Goal: Find specific page/section: Find specific page/section

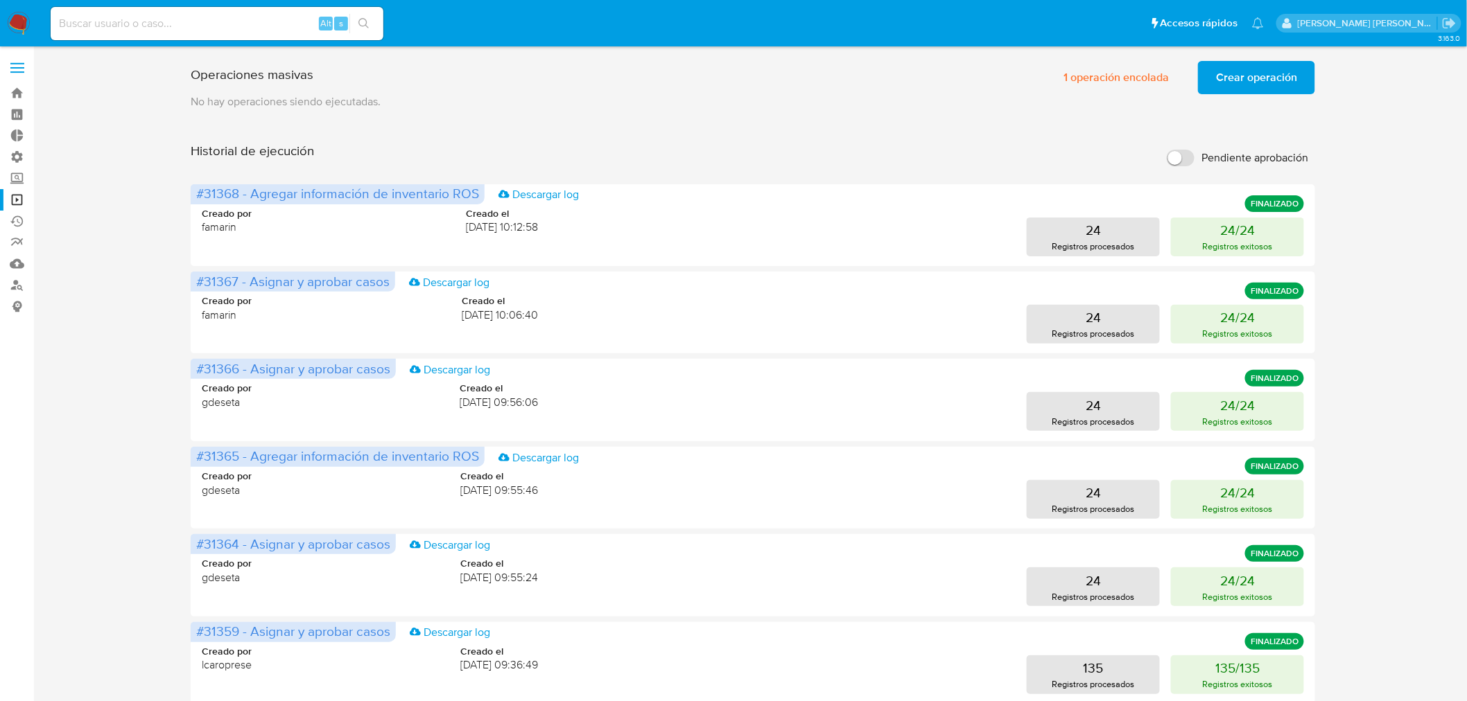
click at [1214, 85] on button "Crear operación" at bounding box center [1256, 77] width 117 height 33
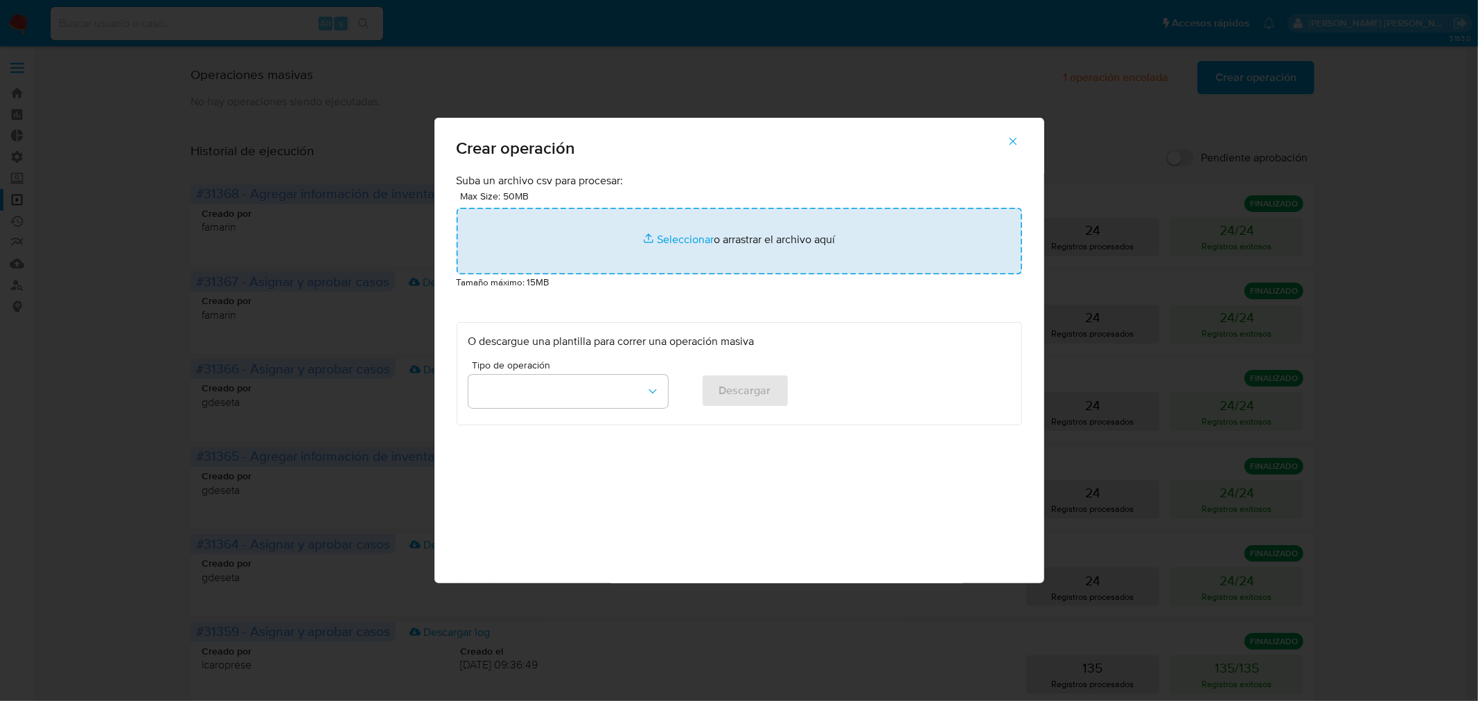
click at [647, 252] on input "file" at bounding box center [740, 241] width 566 height 67
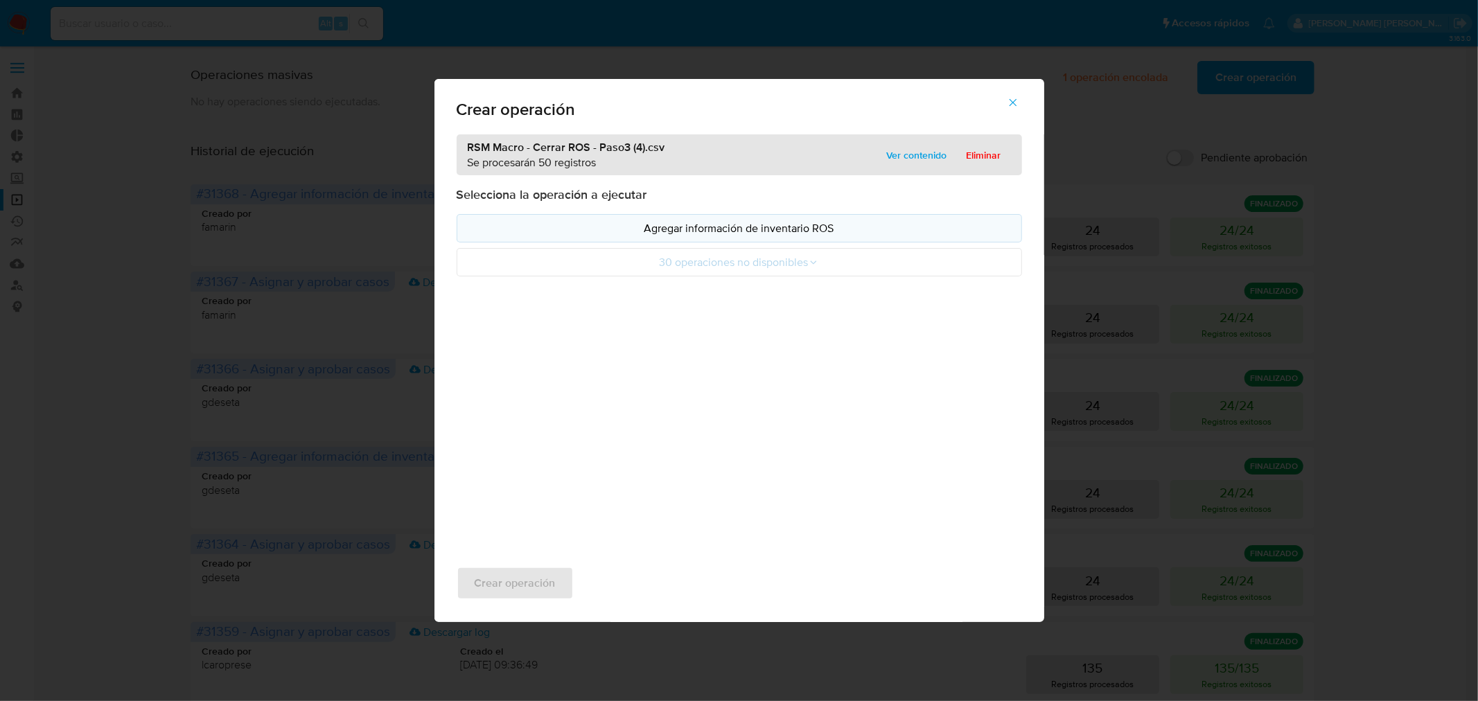
drag, startPoint x: 647, startPoint y: 252, endPoint x: 761, endPoint y: 225, distance: 116.8
click at [761, 225] on p "Agregar información de inventario ROS" at bounding box center [740, 228] width 542 height 16
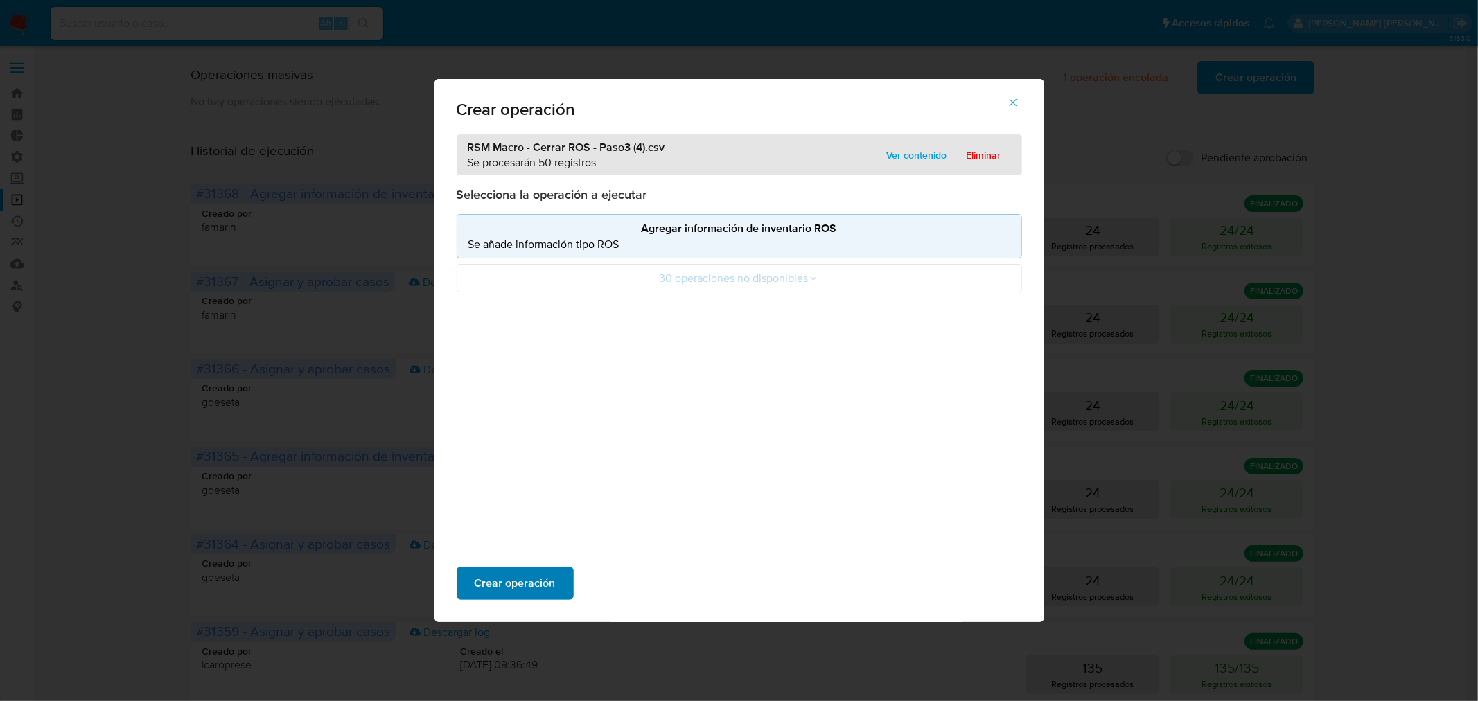
click at [545, 577] on span "Crear operación" at bounding box center [515, 583] width 81 height 30
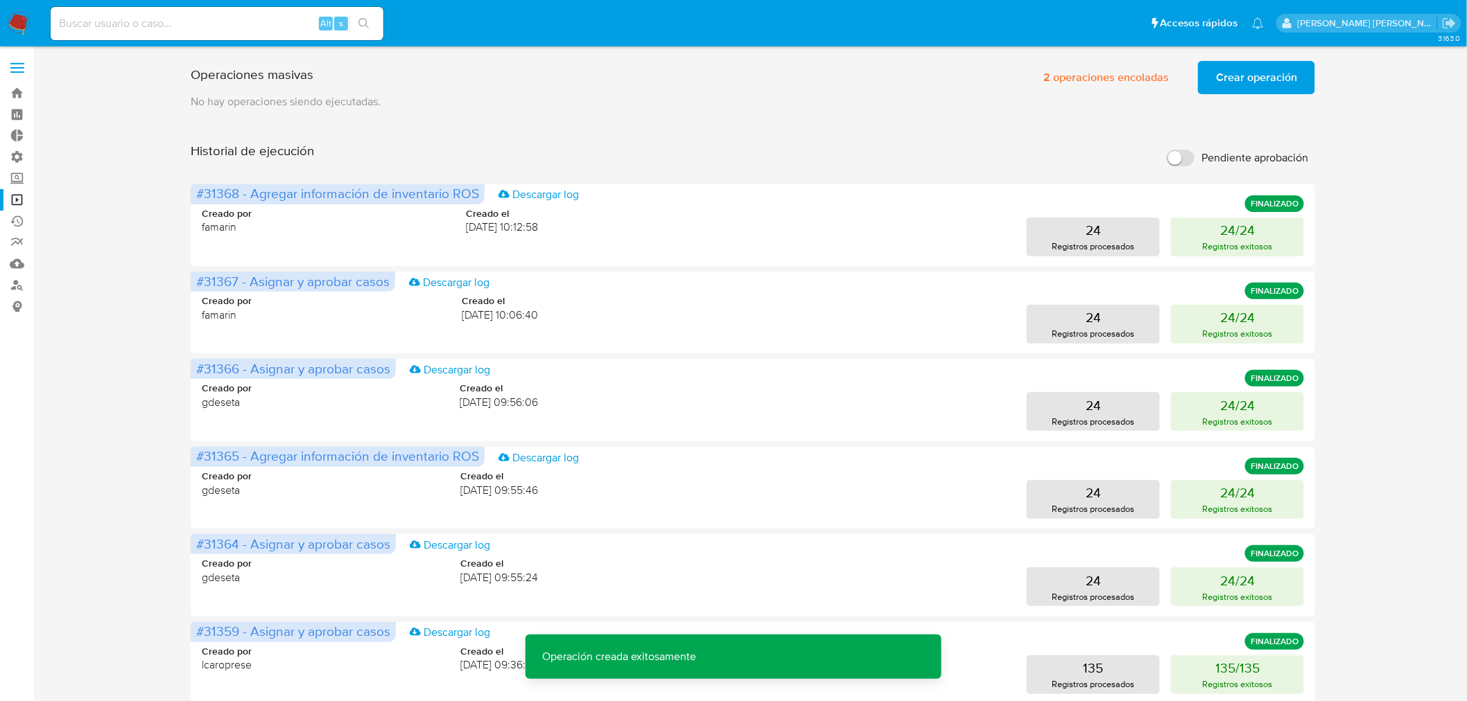
click at [1274, 69] on span "Crear operación" at bounding box center [1256, 77] width 81 height 30
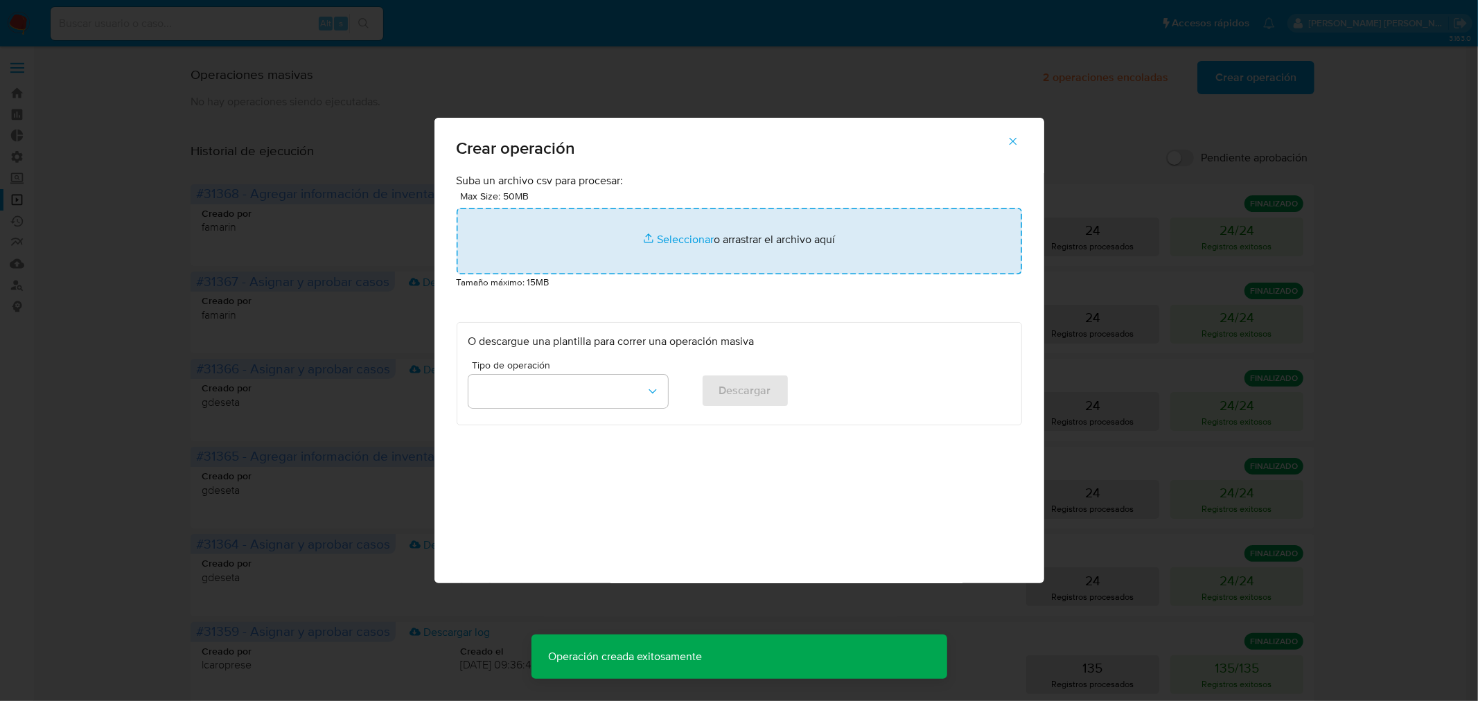
click at [701, 268] on input "file" at bounding box center [740, 241] width 566 height 67
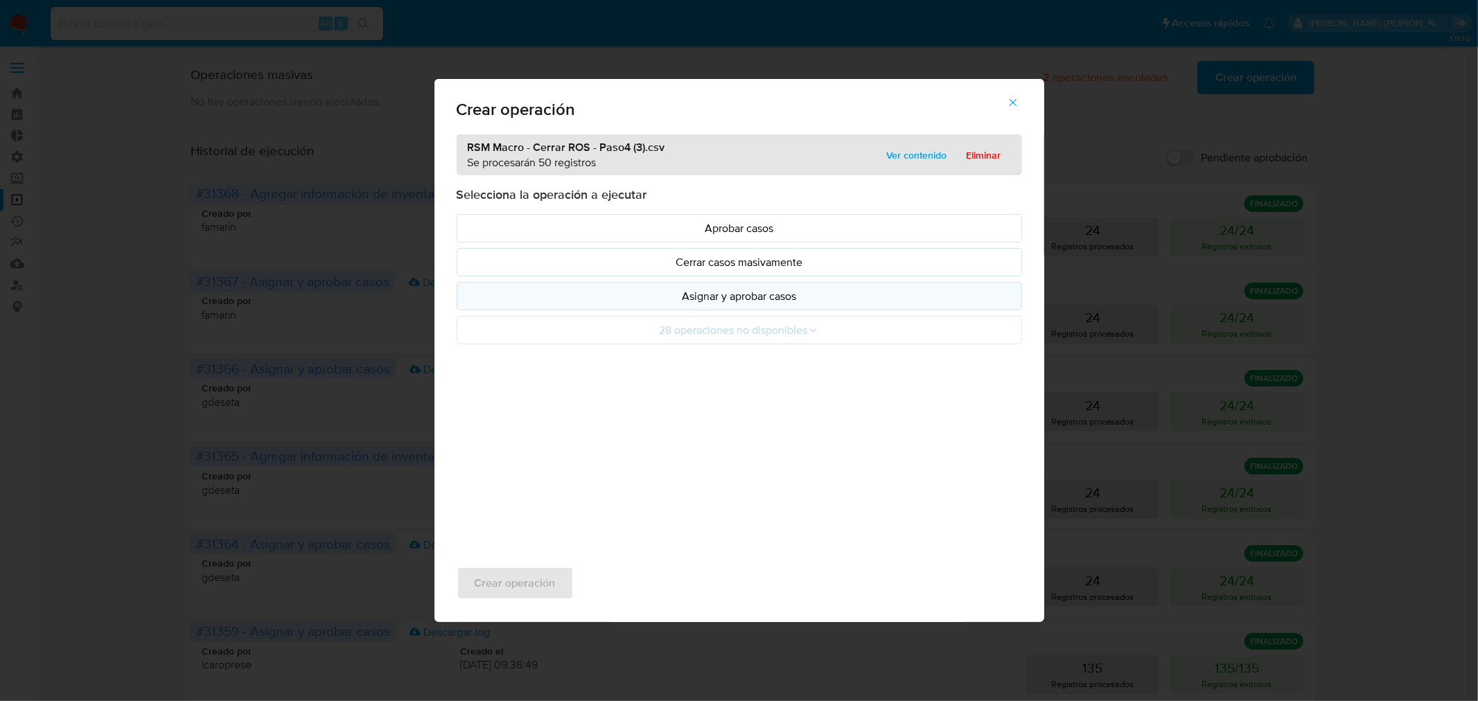
click at [659, 306] on button "Asignar y aprobar casos" at bounding box center [740, 296] width 566 height 28
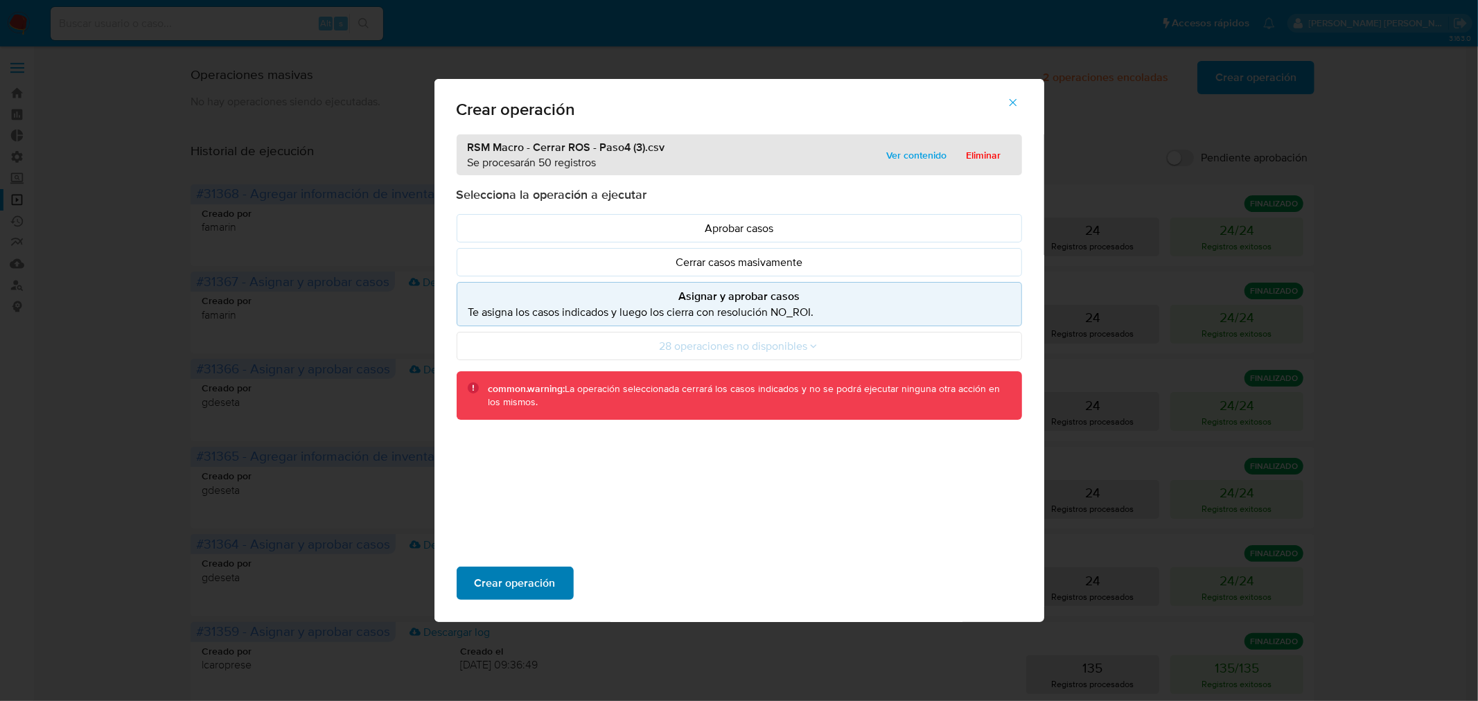
click at [543, 577] on span "Crear operación" at bounding box center [515, 583] width 81 height 30
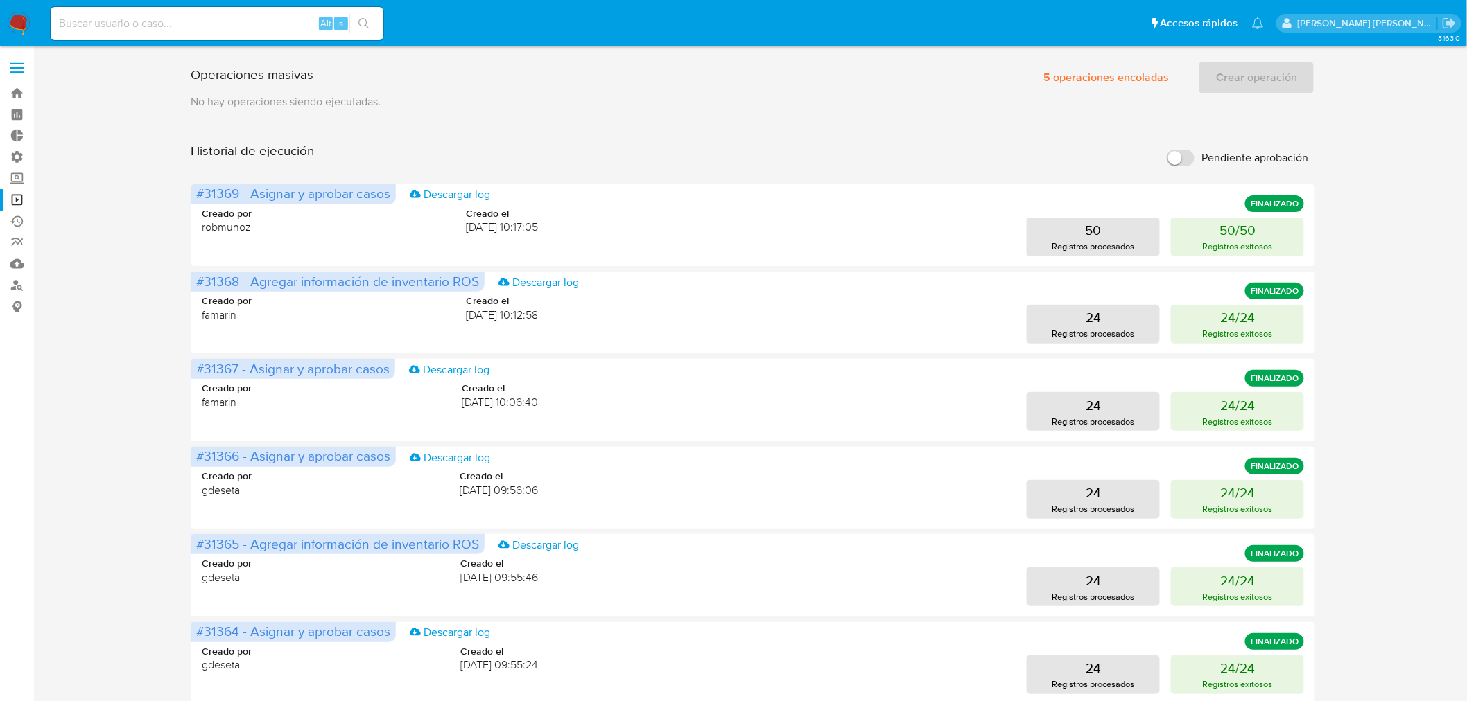
drag, startPoint x: 141, startPoint y: 12, endPoint x: 150, endPoint y: 24, distance: 15.4
click at [141, 14] on div "Alt s" at bounding box center [217, 23] width 333 height 33
click at [150, 25] on input at bounding box center [217, 24] width 333 height 18
paste input "84964272"
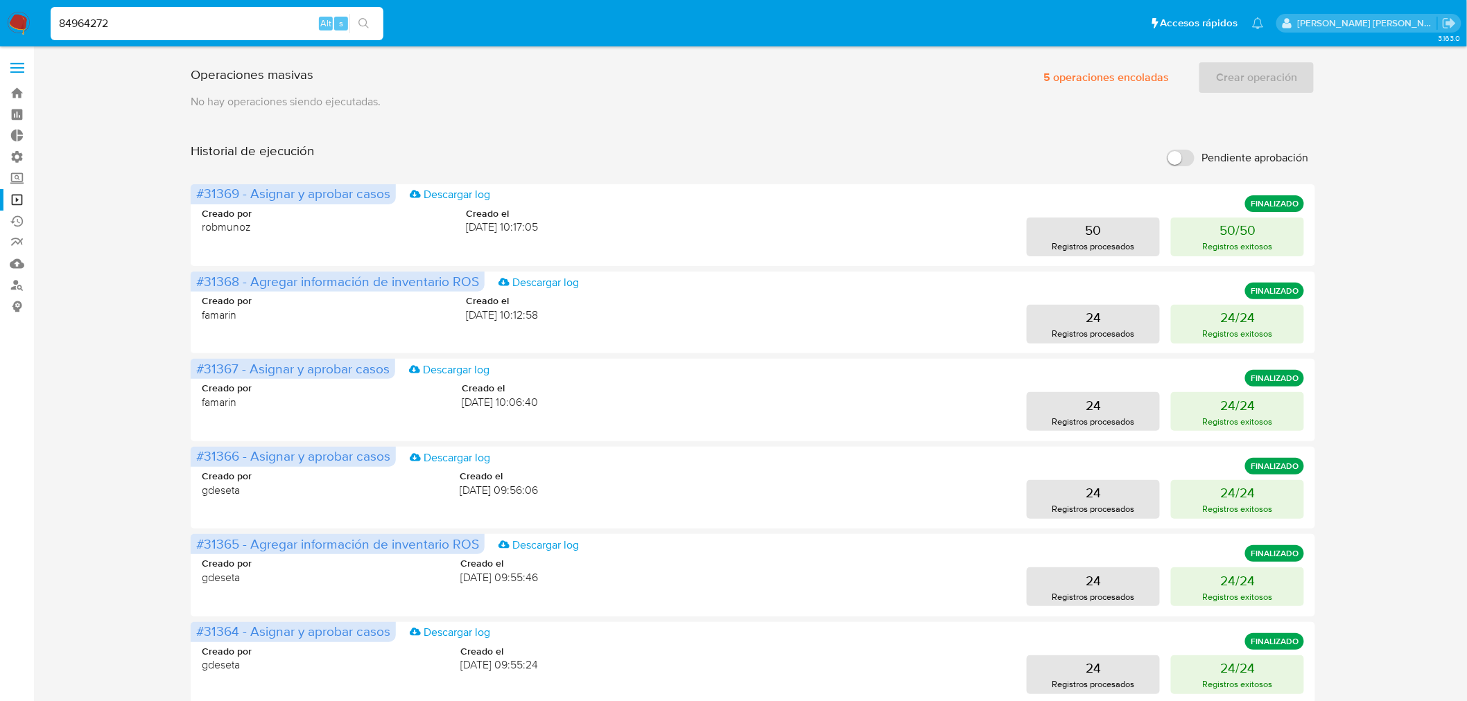
type input "84964272"
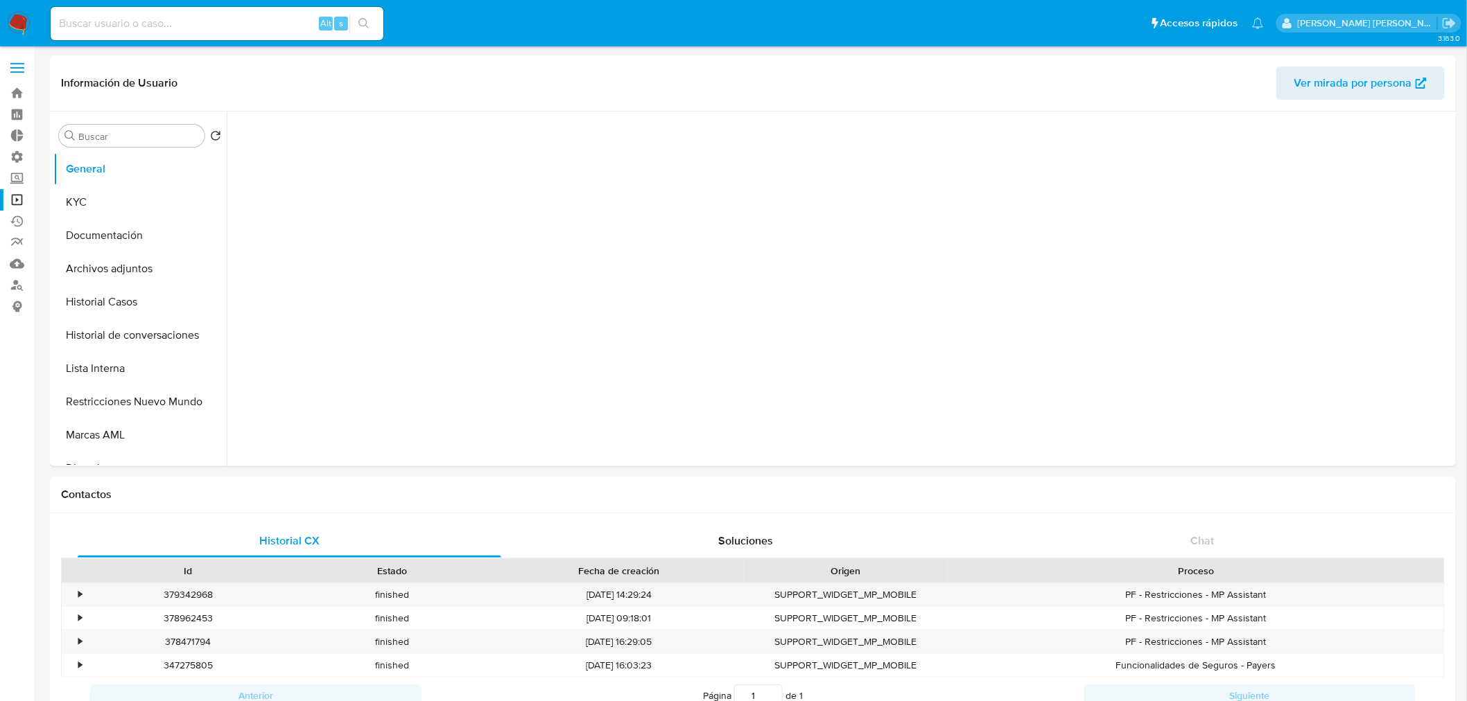
select select "10"
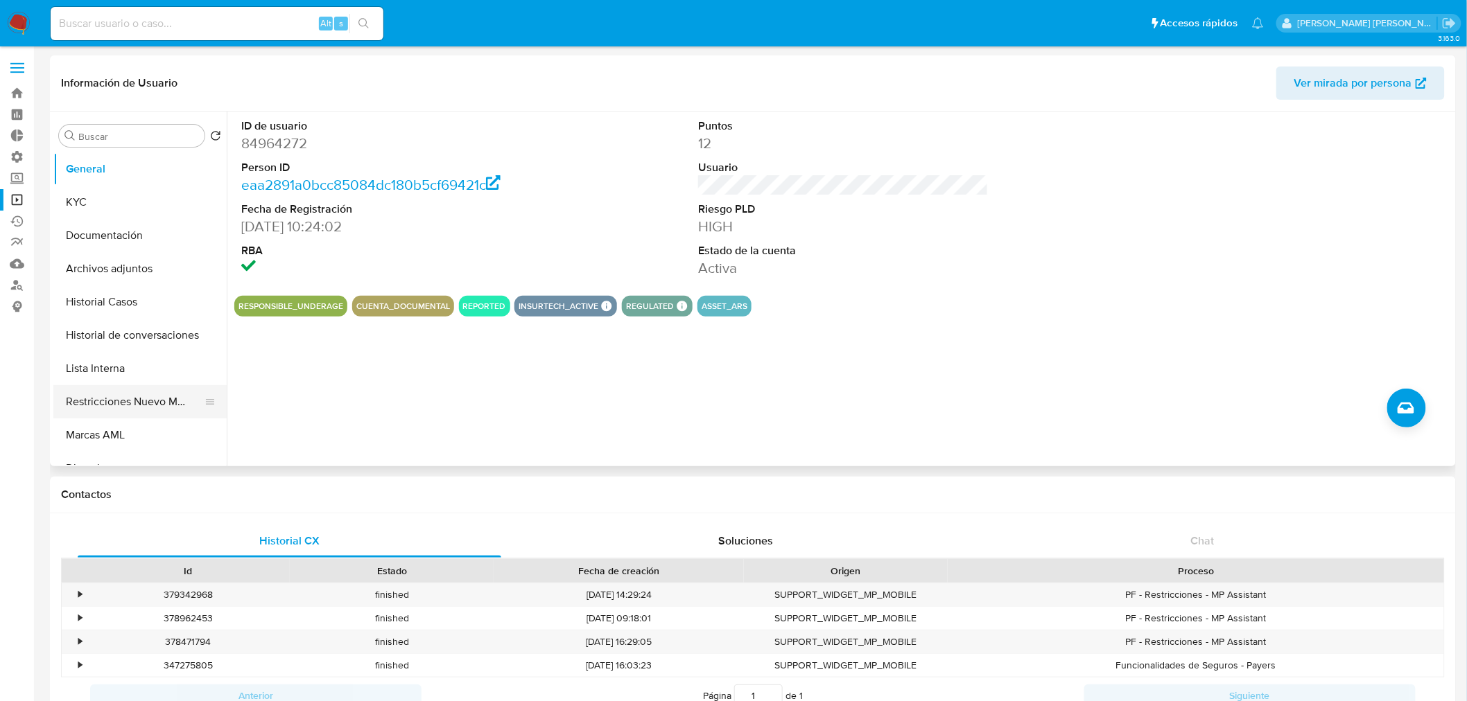
click at [148, 405] on button "Restricciones Nuevo Mundo" at bounding box center [134, 401] width 162 height 33
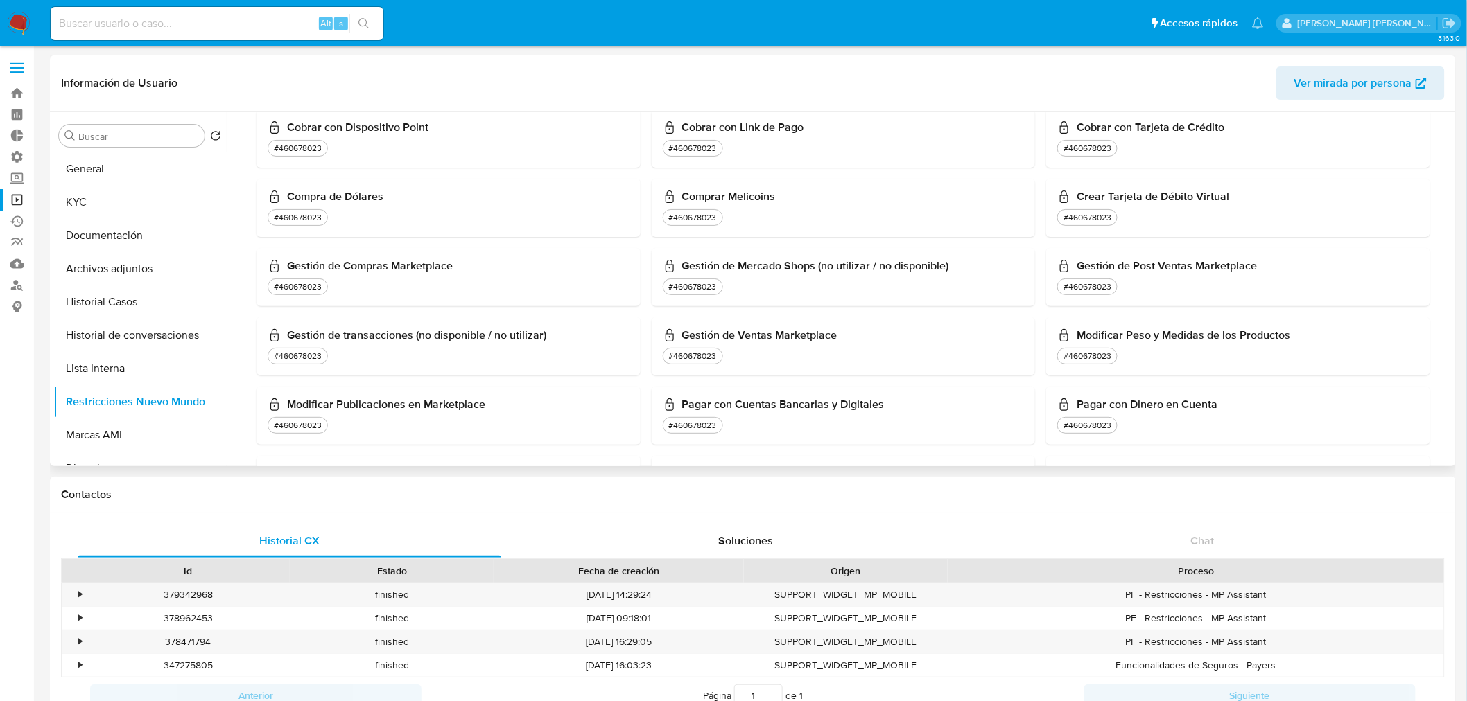
scroll to position [615, 0]
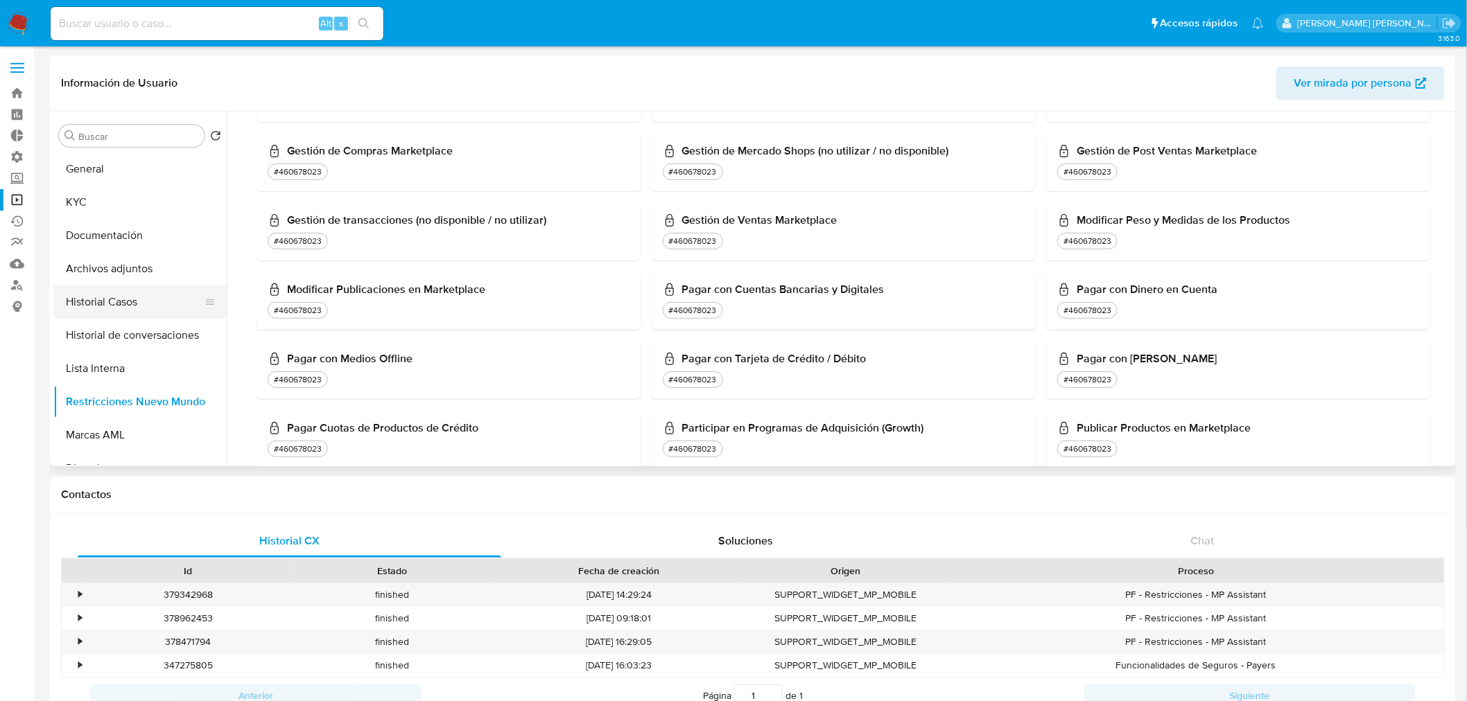
click at [123, 308] on button "Historial Casos" at bounding box center [134, 302] width 162 height 33
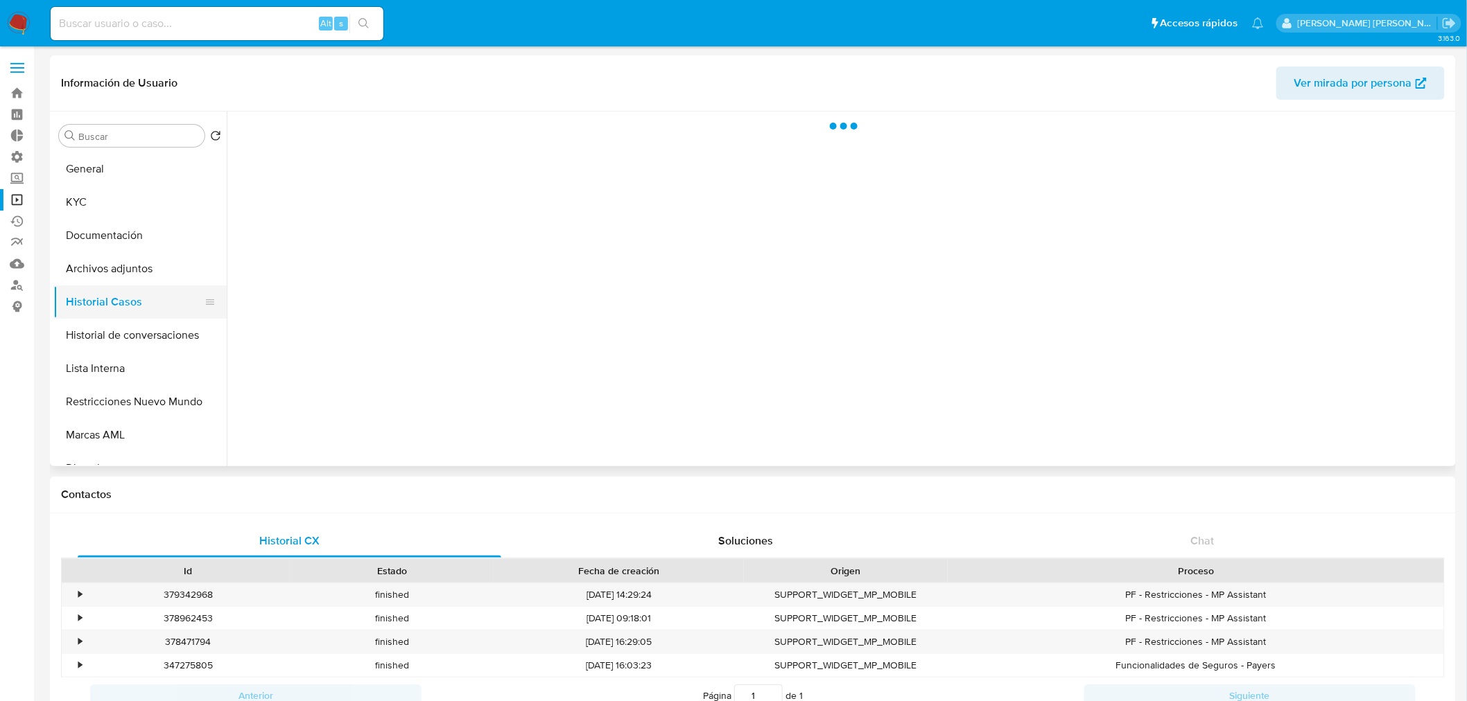
scroll to position [0, 0]
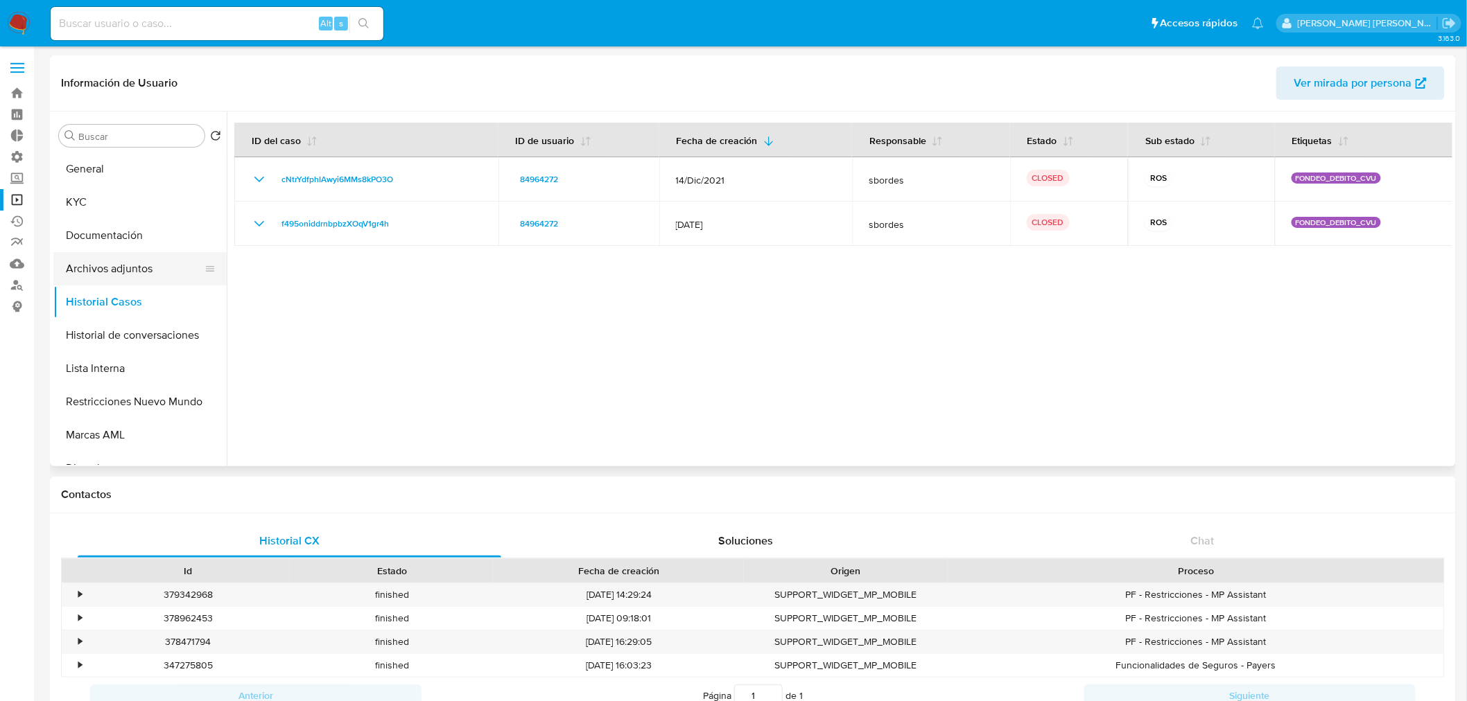
click at [153, 263] on button "Archivos adjuntos" at bounding box center [134, 268] width 162 height 33
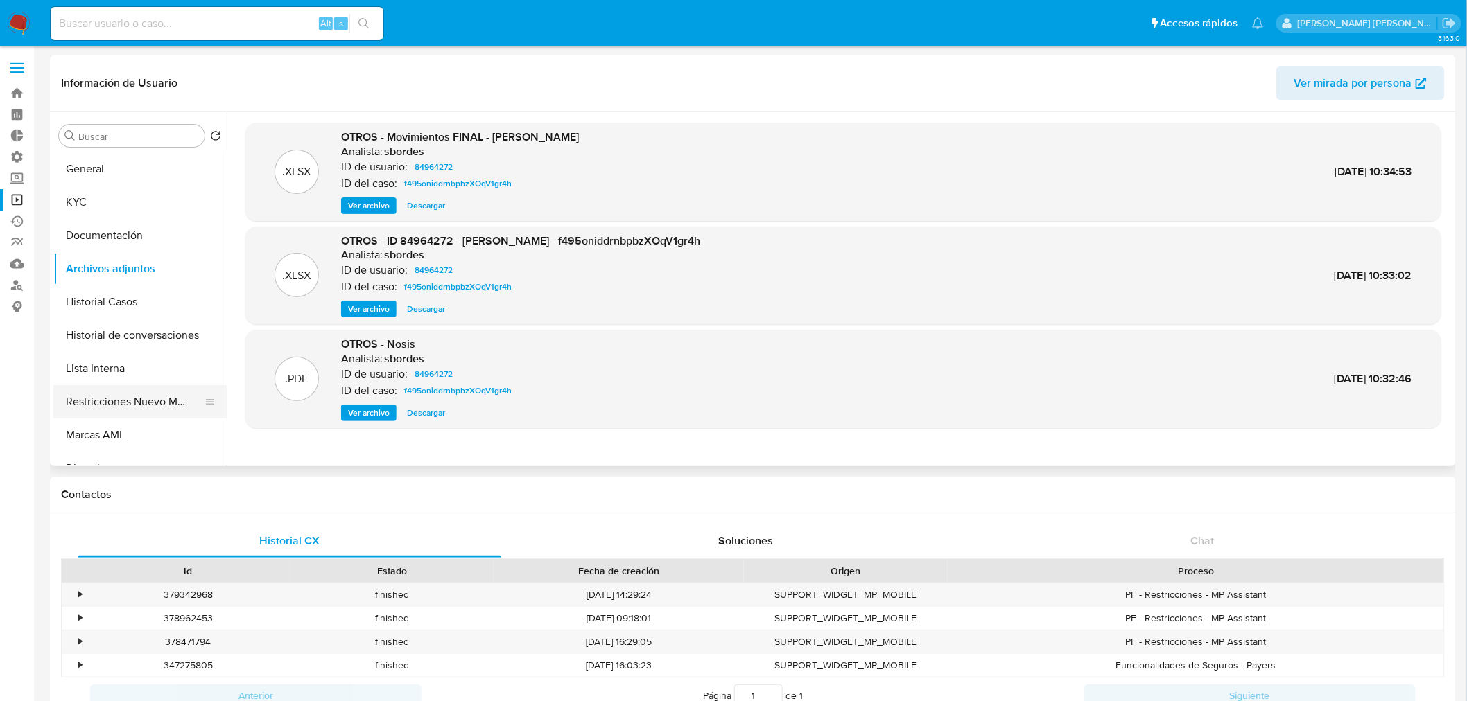
click at [141, 386] on button "Restricciones Nuevo Mundo" at bounding box center [134, 401] width 162 height 33
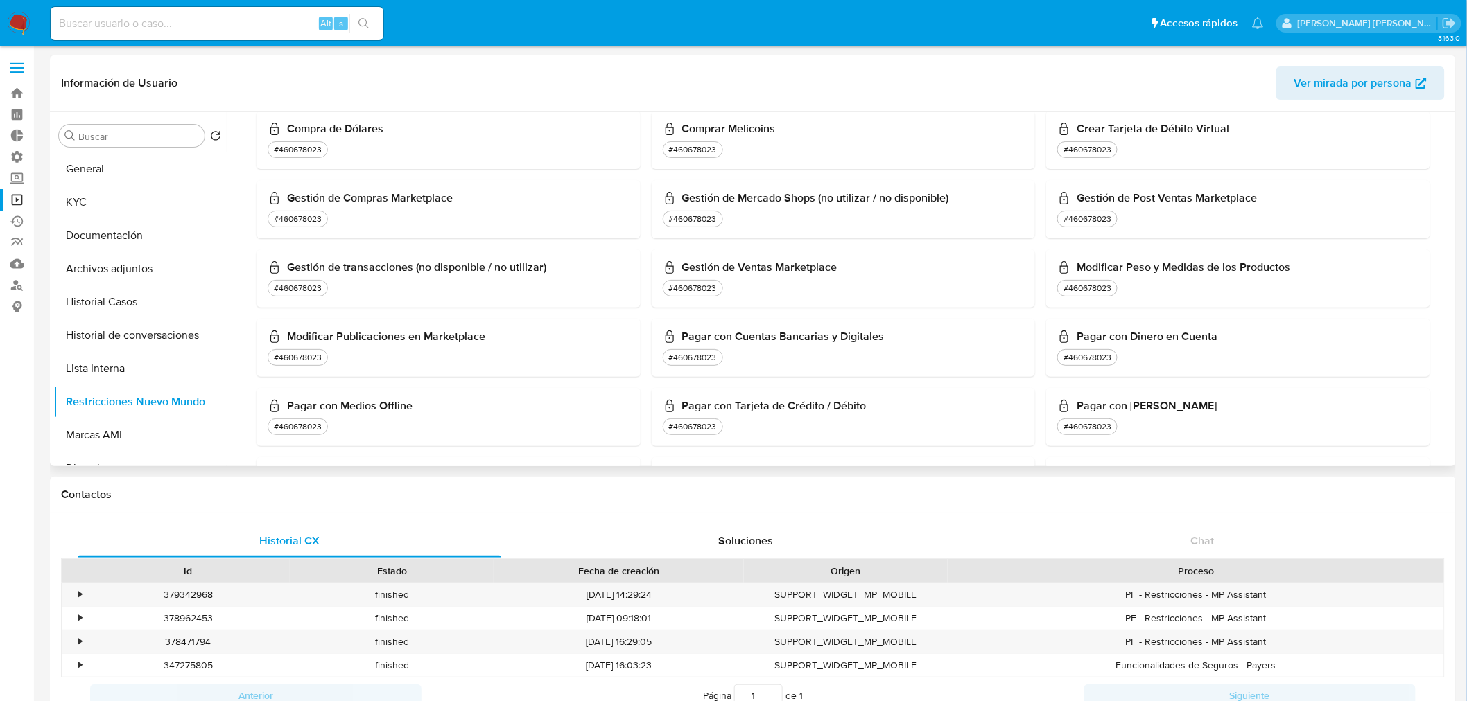
scroll to position [847, 0]
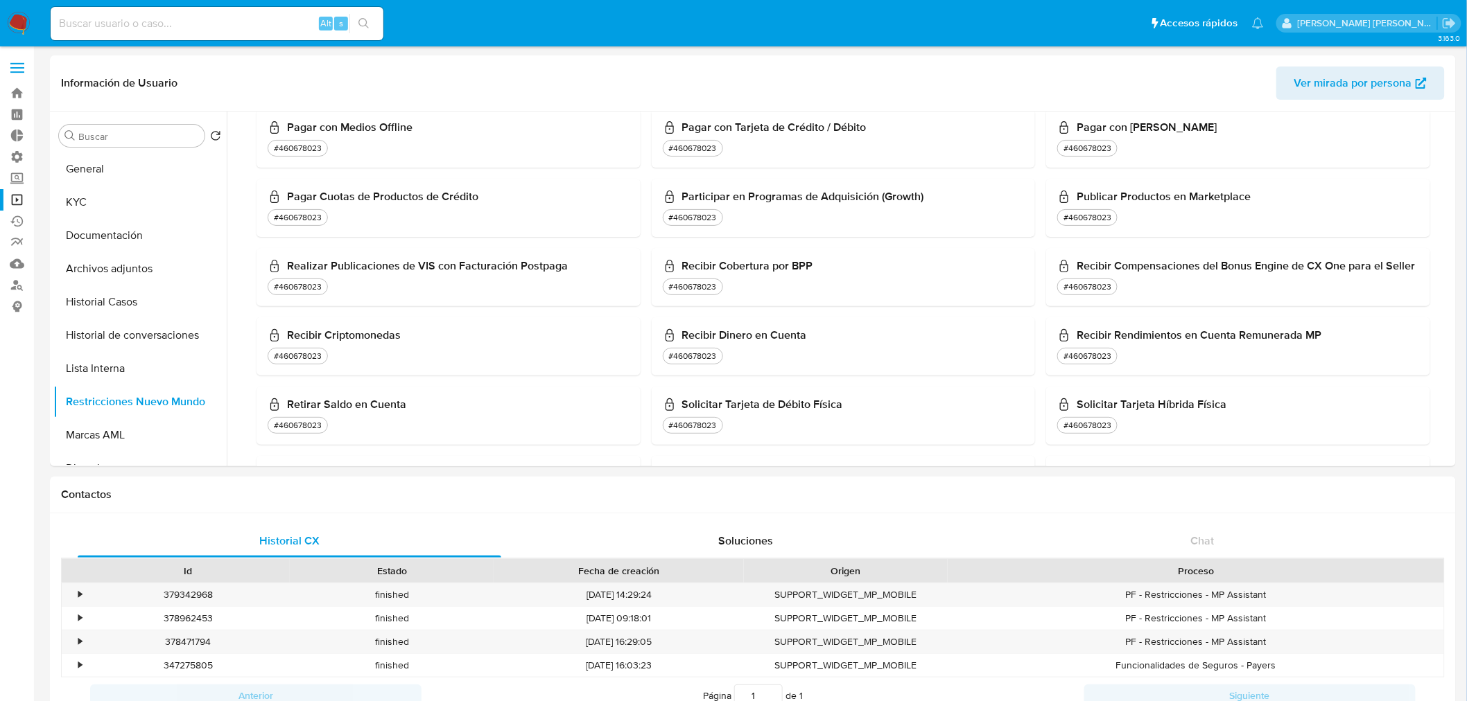
click at [118, 18] on input at bounding box center [217, 24] width 333 height 18
paste input "1572884770"
type input "1572884770"
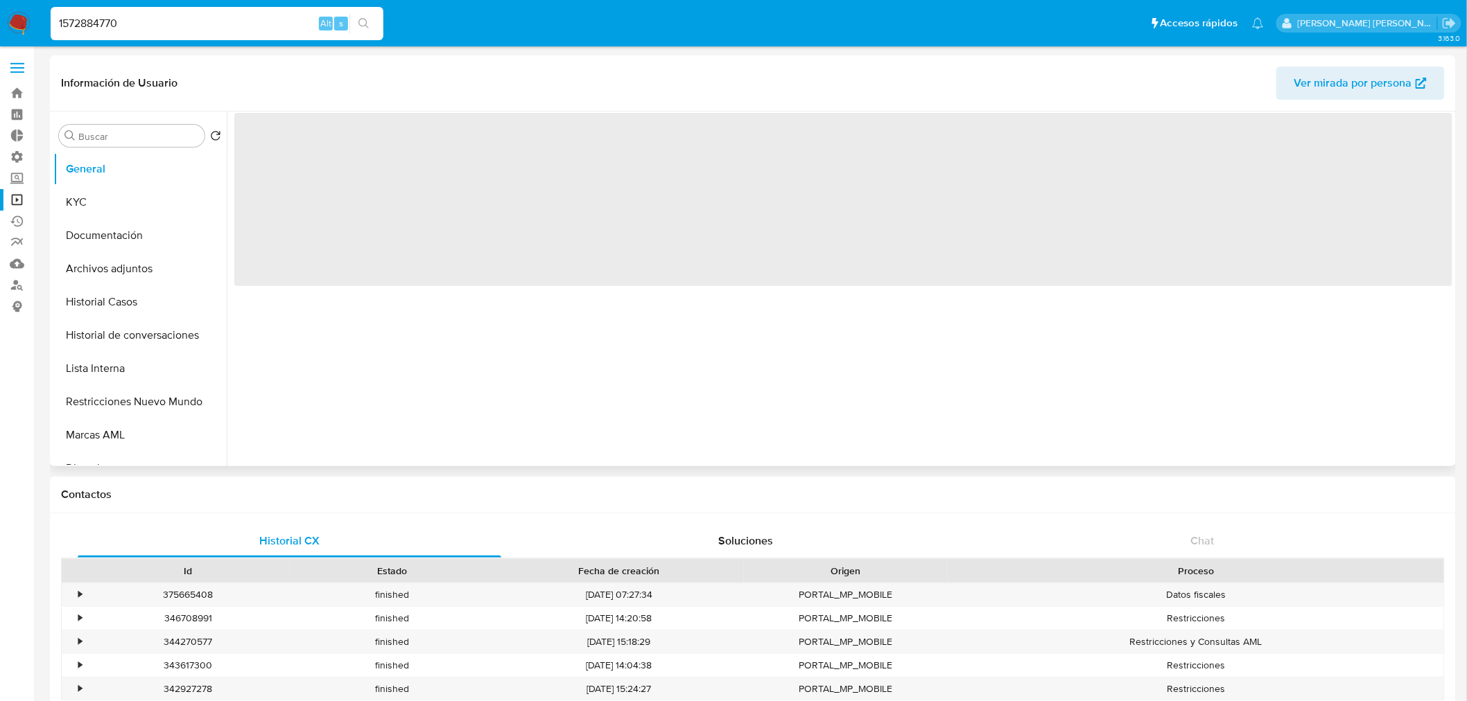
select select "10"
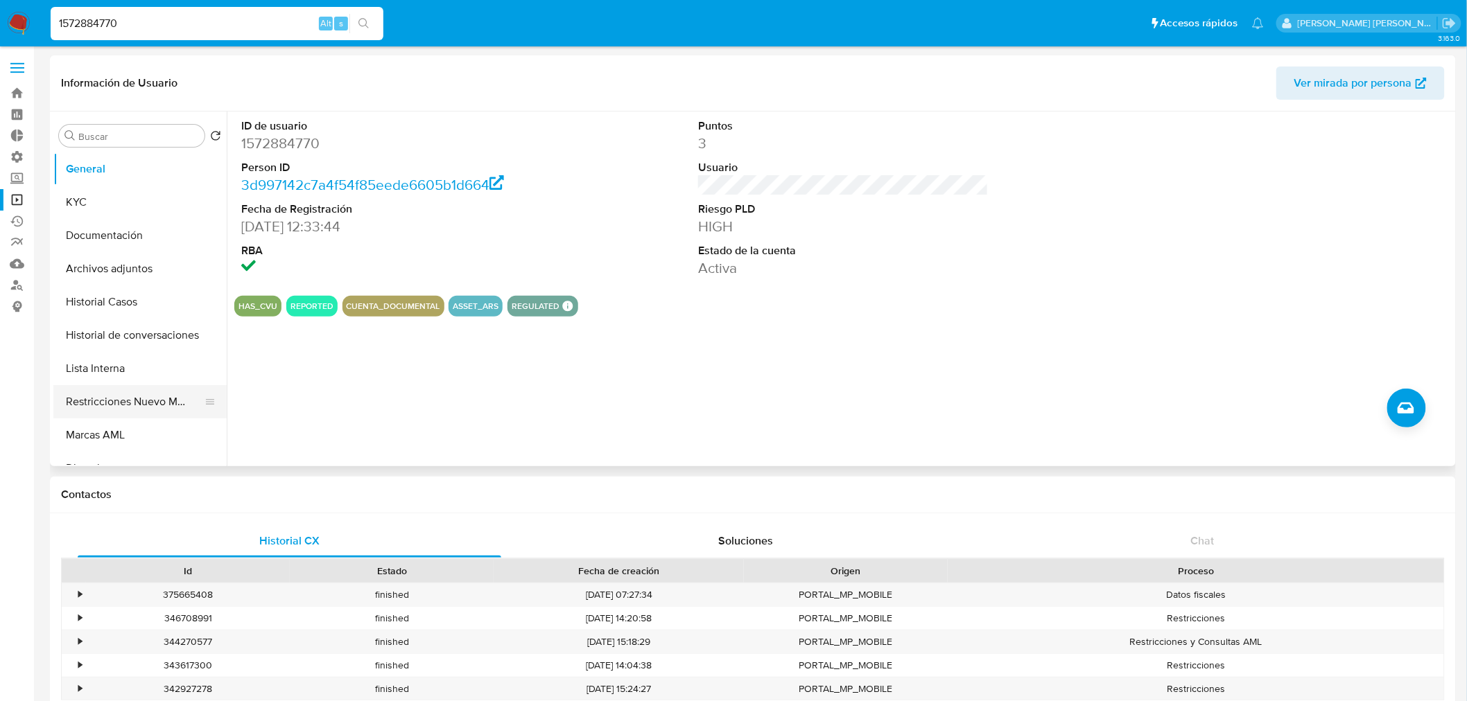
click at [132, 403] on button "Restricciones Nuevo Mundo" at bounding box center [134, 401] width 162 height 33
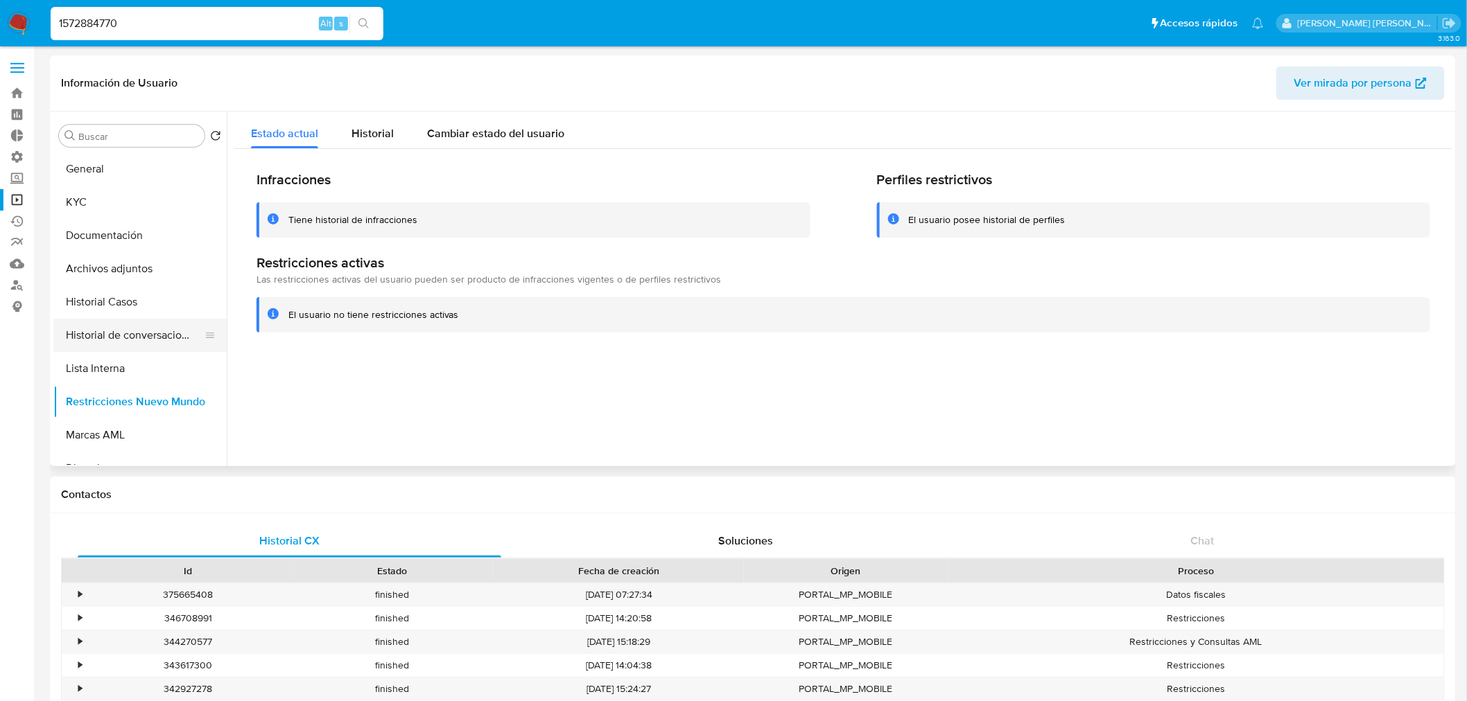
click at [149, 329] on button "Historial de conversaciones" at bounding box center [134, 335] width 162 height 33
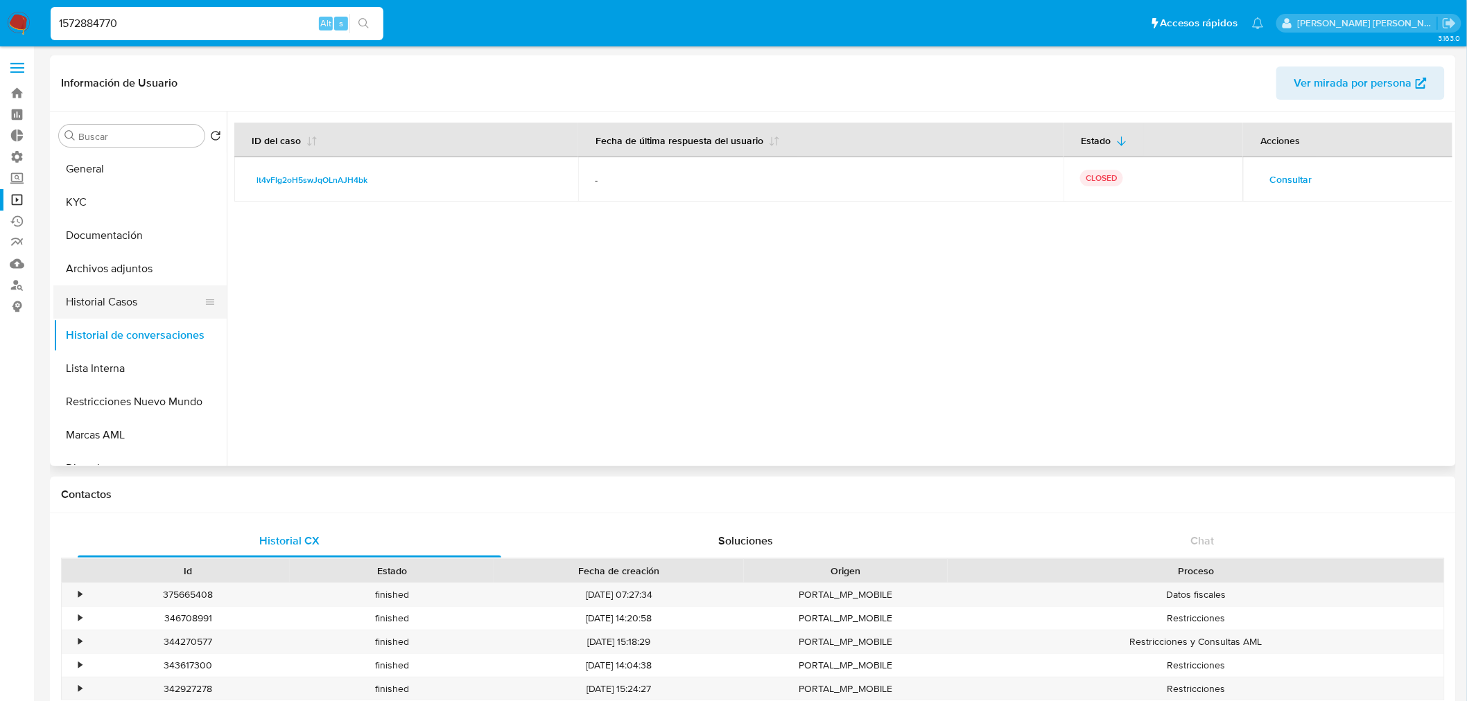
click at [143, 308] on button "Historial Casos" at bounding box center [134, 302] width 162 height 33
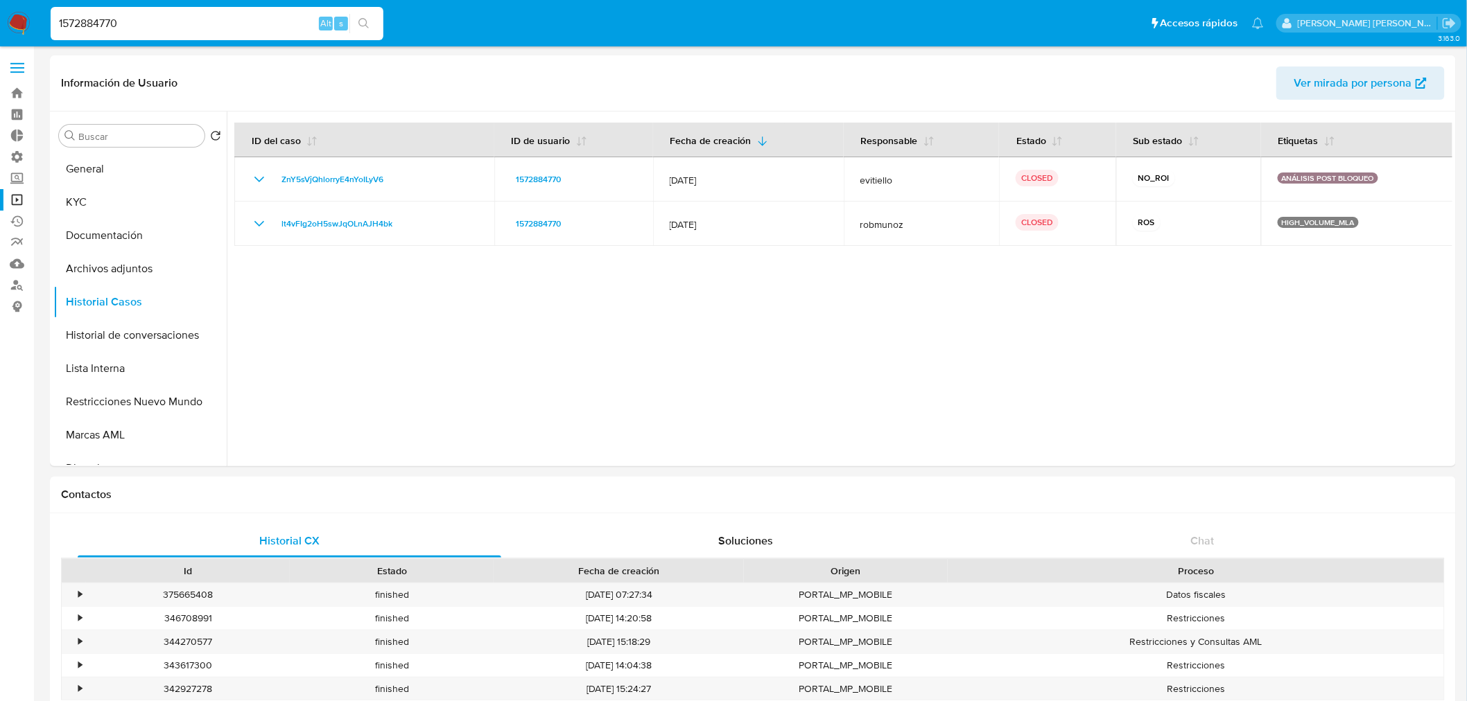
click at [123, 26] on input "1572884770" at bounding box center [217, 24] width 333 height 18
click at [123, 25] on input "1572884770" at bounding box center [217, 24] width 333 height 18
paste input "397912026"
type input "1397912026"
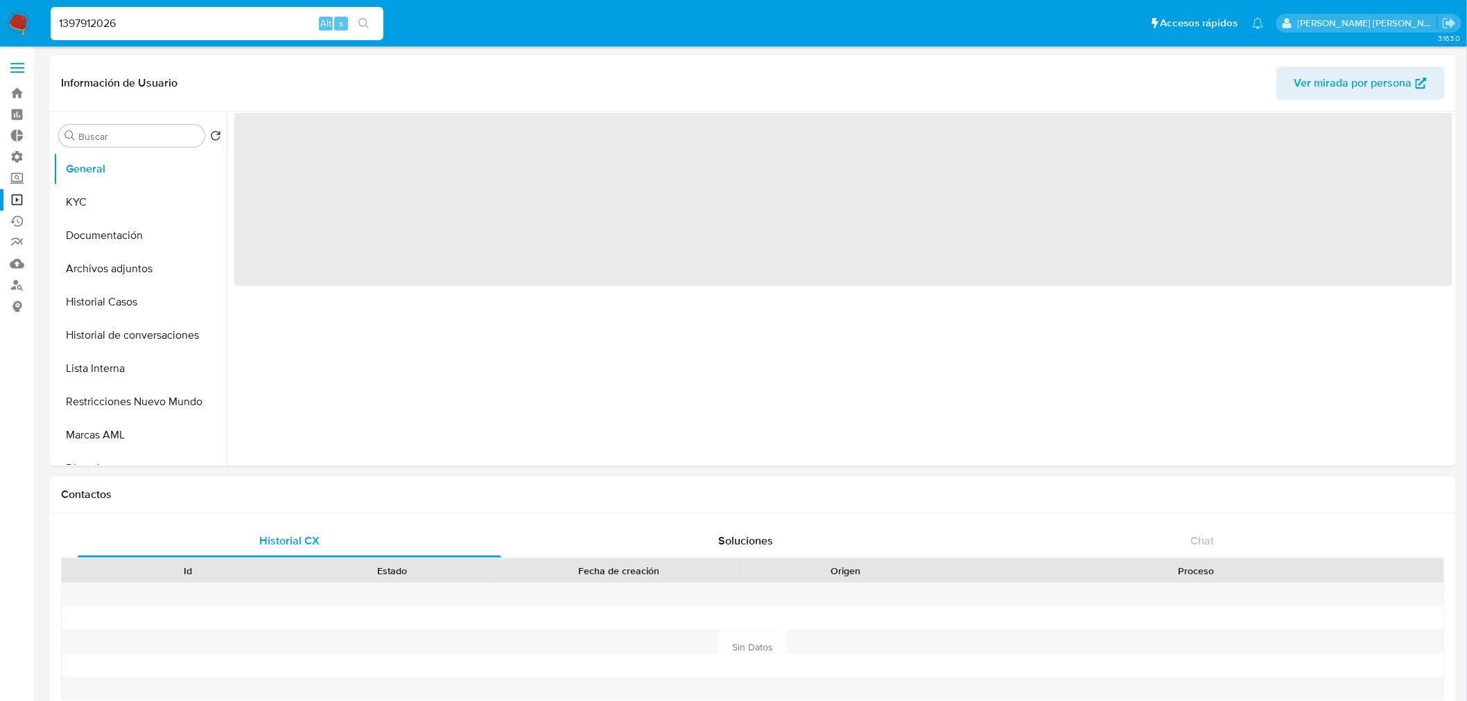
select select "10"
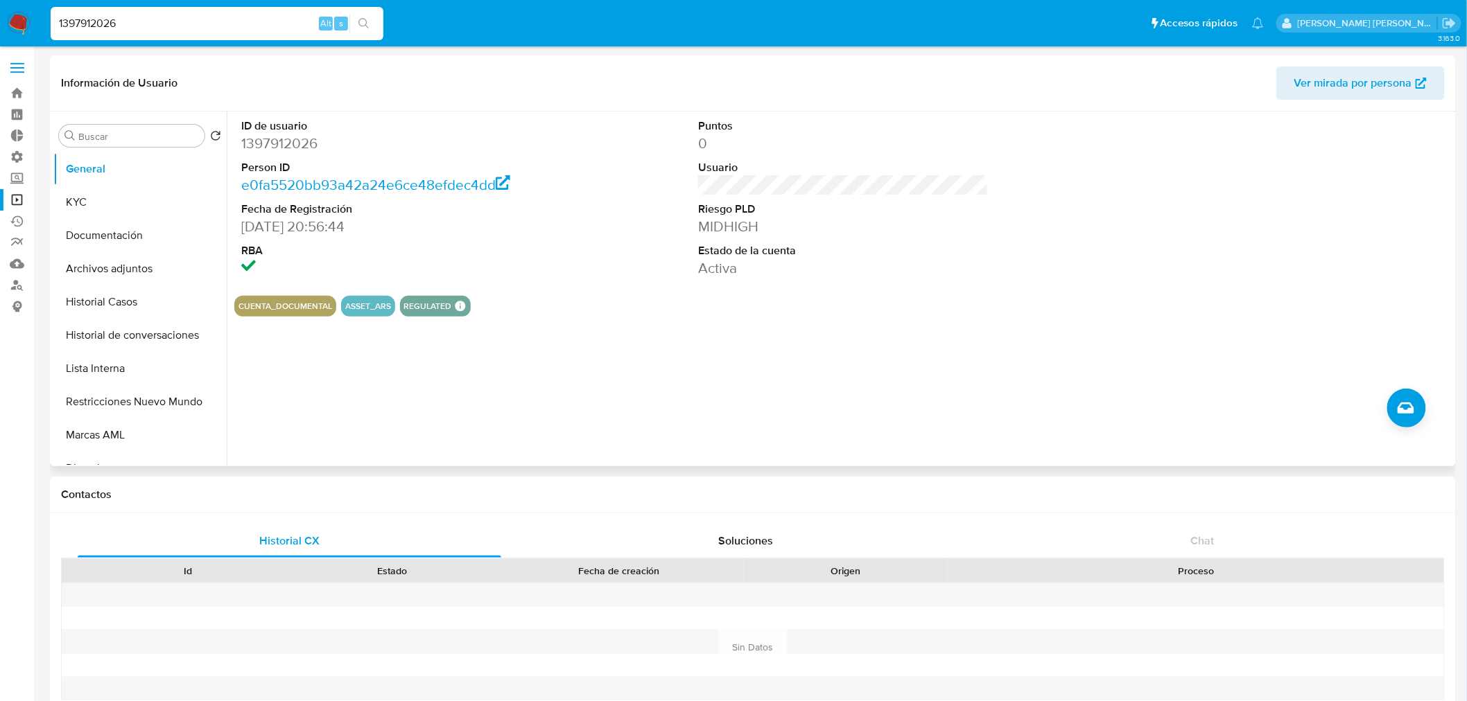
click at [111, 399] on button "Restricciones Nuevo Mundo" at bounding box center [139, 401] width 173 height 33
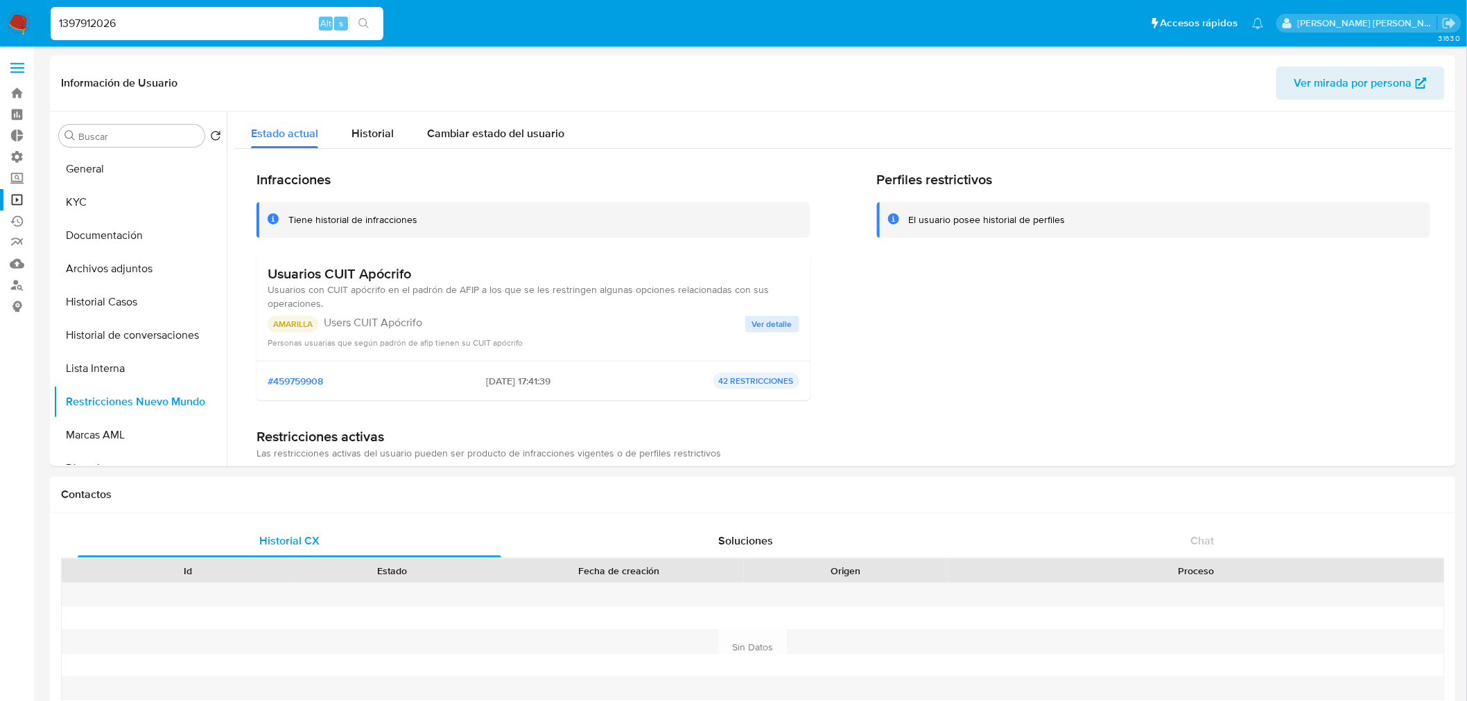
click at [177, 15] on div "1397912026 Alt s" at bounding box center [217, 23] width 333 height 33
click at [177, 18] on input "1397912026" at bounding box center [217, 24] width 333 height 18
click at [177, 17] on input "1397912026" at bounding box center [217, 24] width 333 height 18
click at [225, 21] on input "1397912026" at bounding box center [217, 24] width 333 height 18
click at [225, 19] on input "1397912026" at bounding box center [217, 24] width 333 height 18
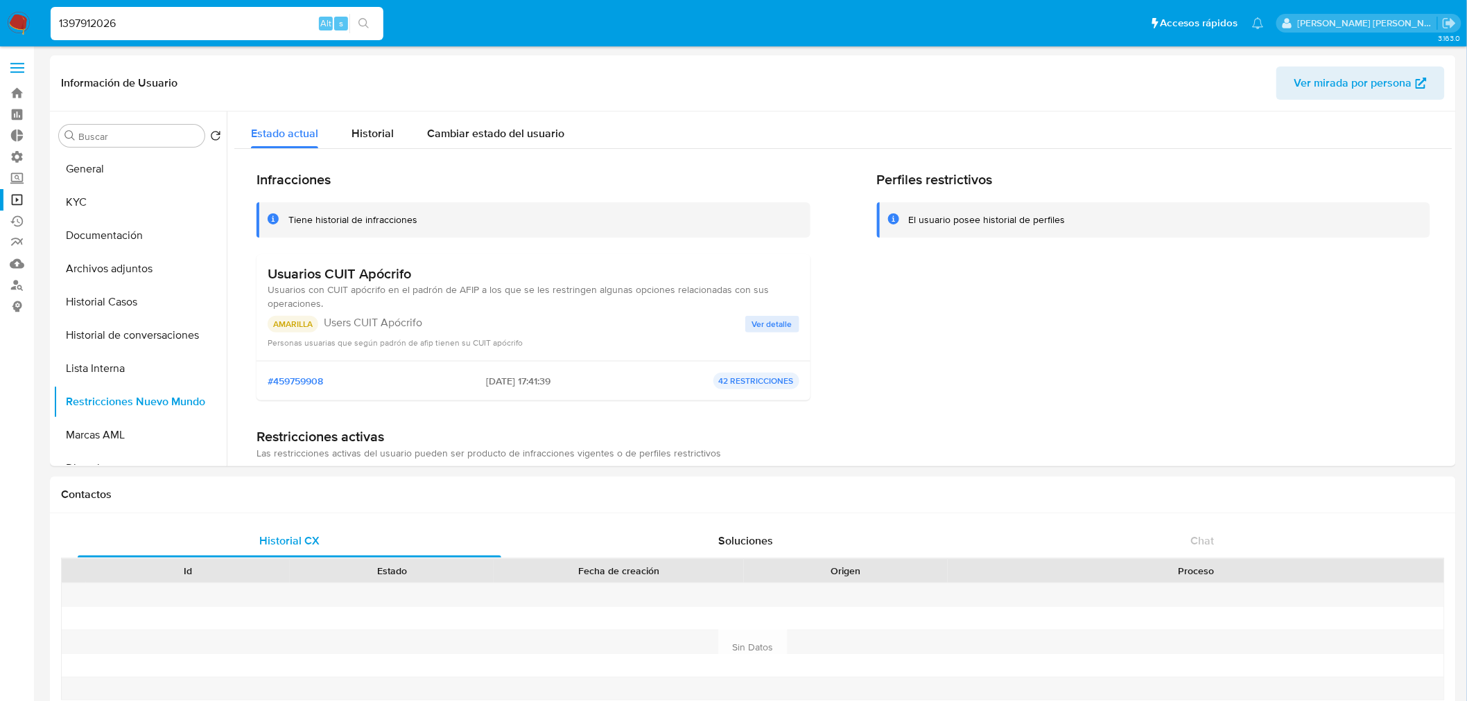
paste input "6384682"
type input "16384682"
click at [364, 25] on icon "search-icon" at bounding box center [363, 23] width 11 height 11
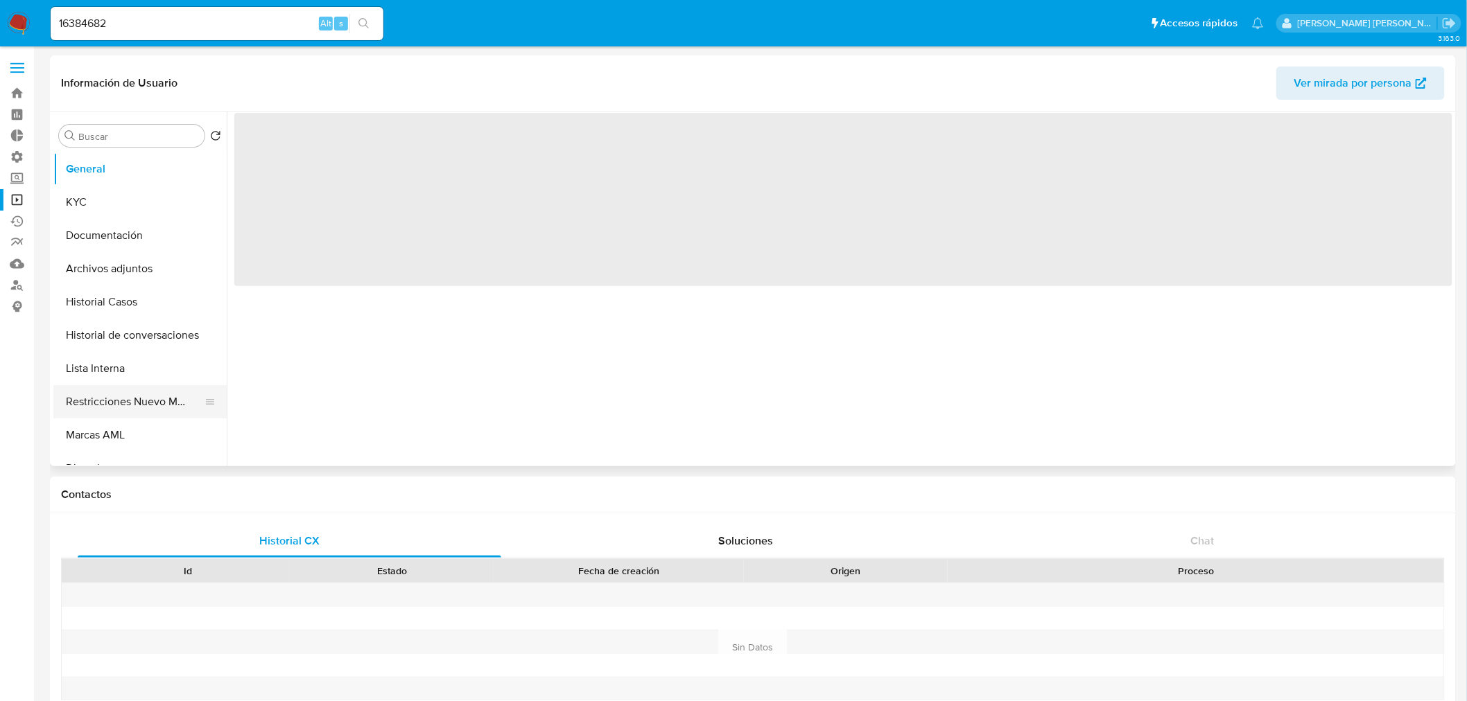
select select "10"
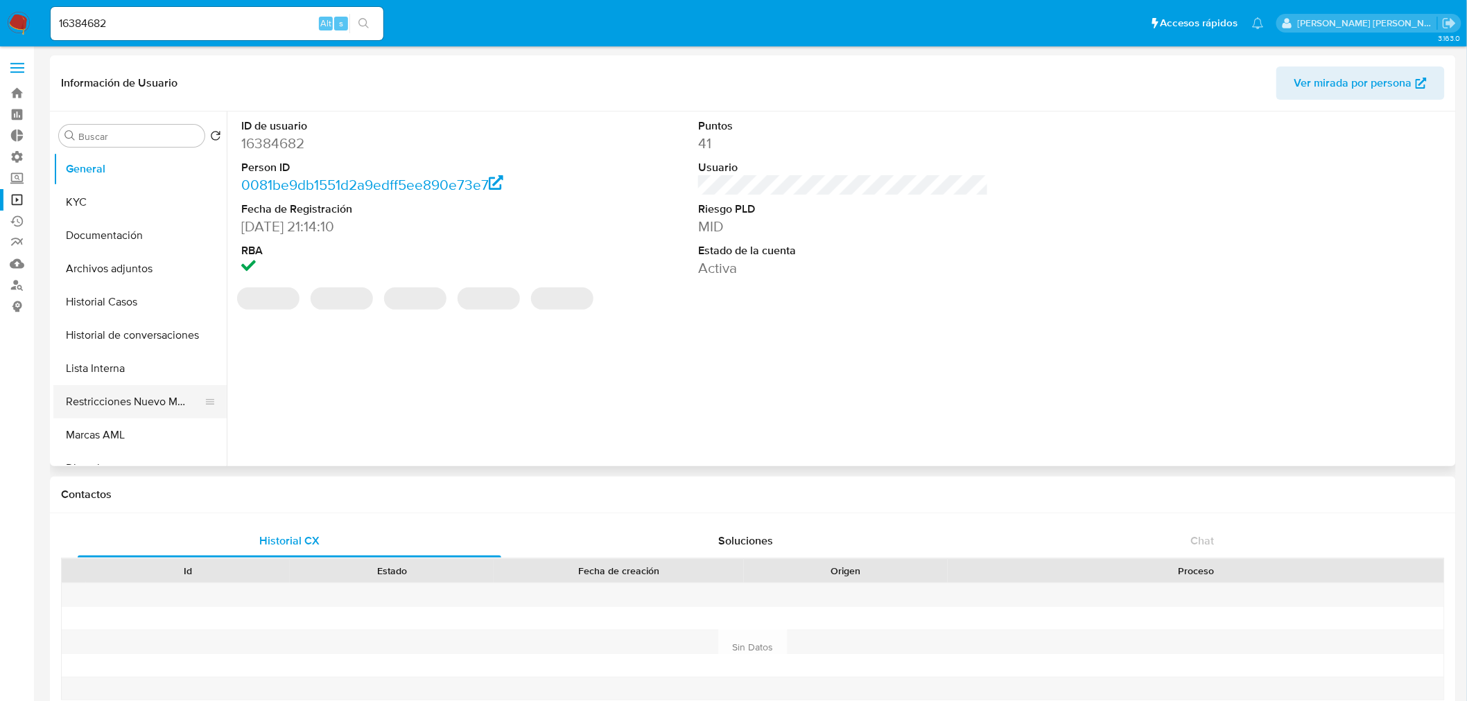
click at [170, 403] on button "Restricciones Nuevo Mundo" at bounding box center [134, 401] width 162 height 33
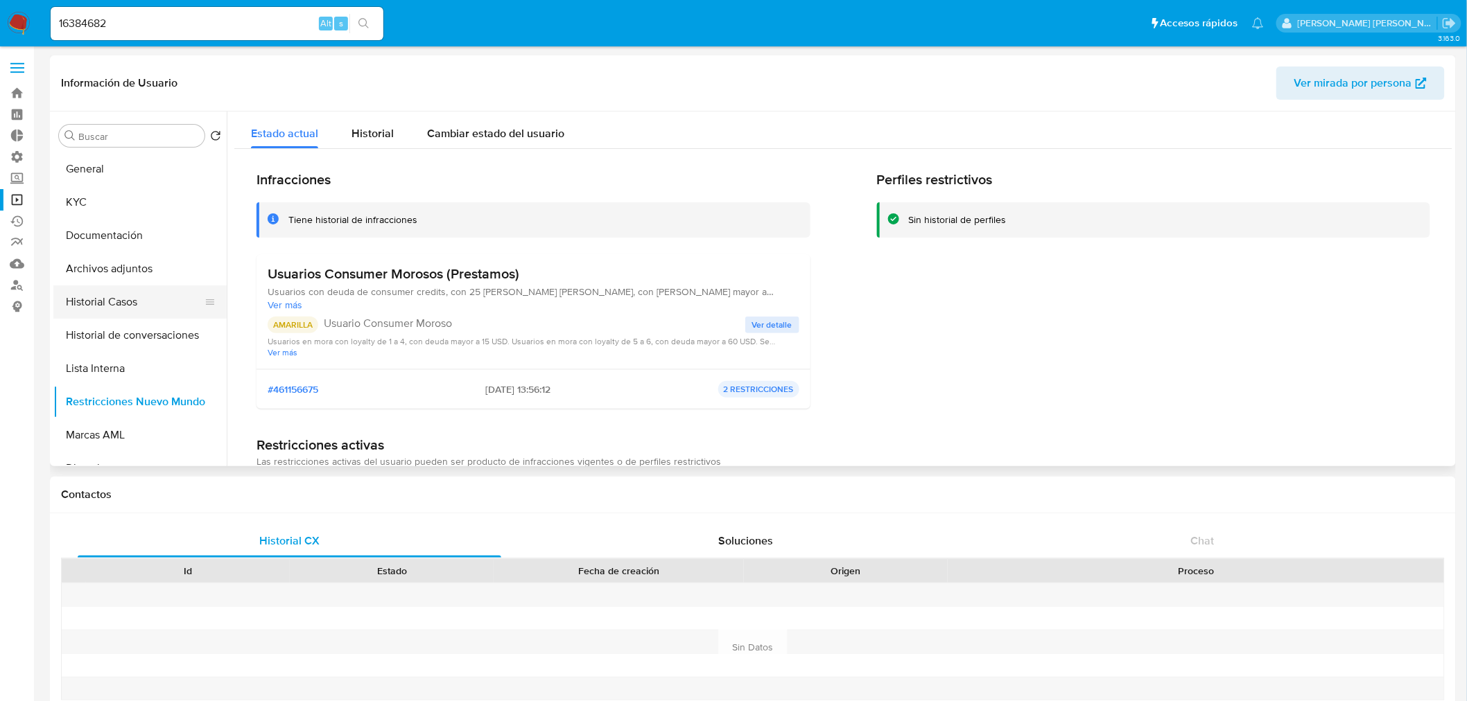
click at [132, 309] on button "Historial Casos" at bounding box center [134, 302] width 162 height 33
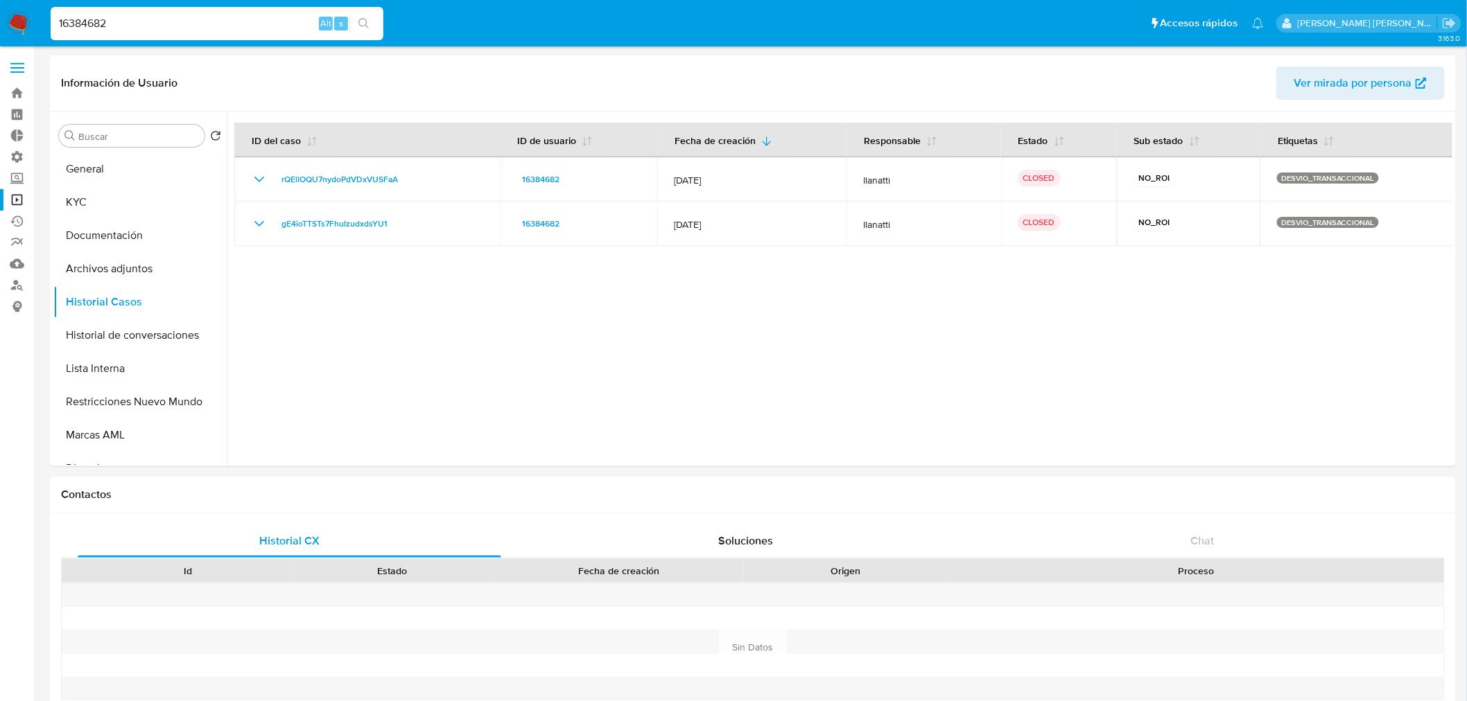
click at [151, 17] on input "16384682" at bounding box center [217, 24] width 333 height 18
paste input "82154736"
type input "821547362"
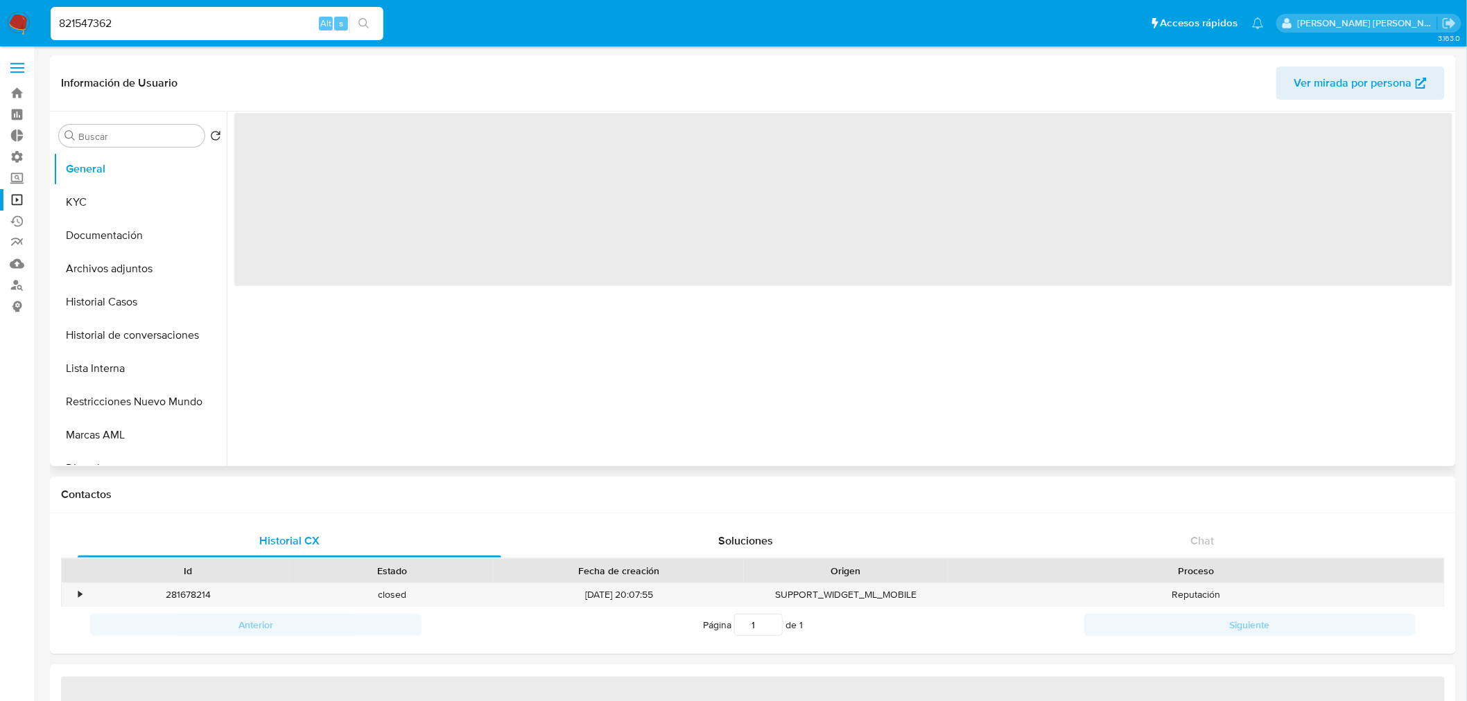
select select "10"
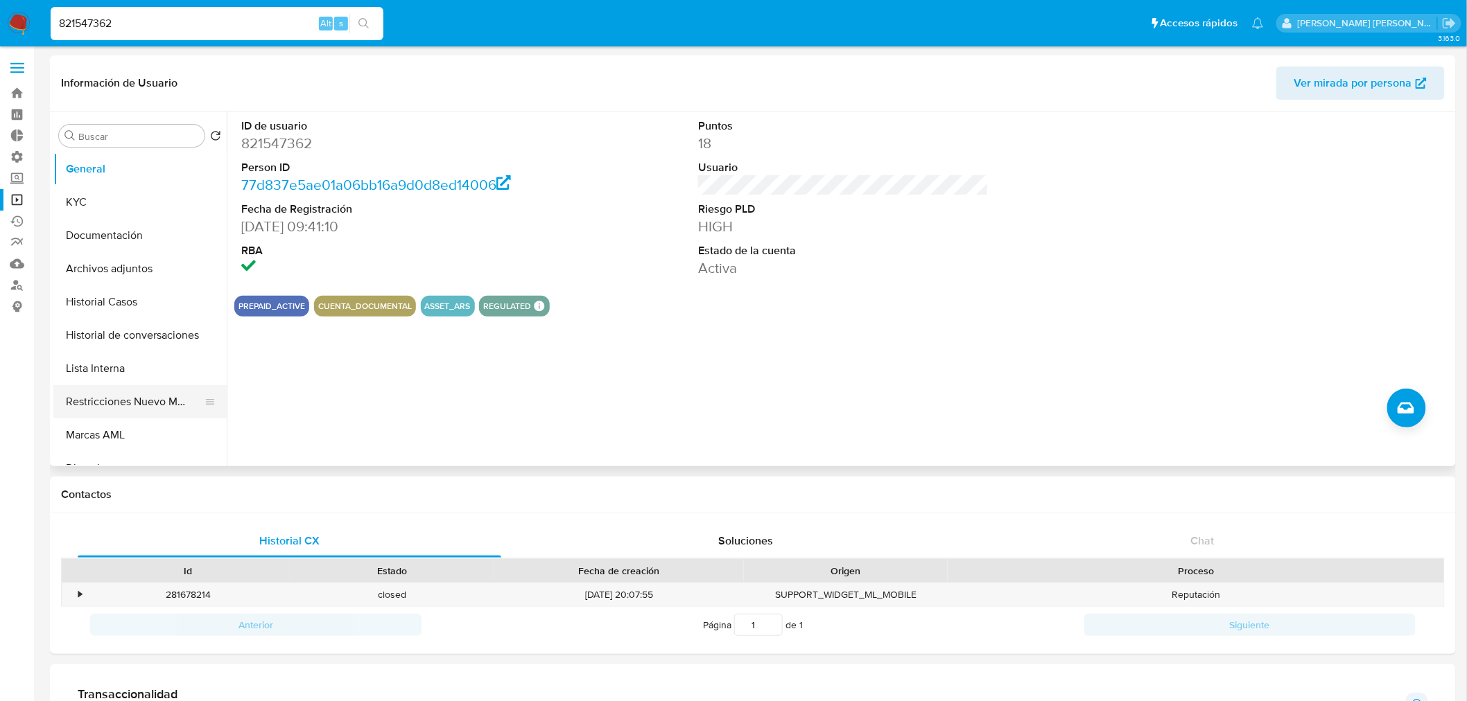
click at [119, 405] on button "Restricciones Nuevo Mundo" at bounding box center [134, 401] width 162 height 33
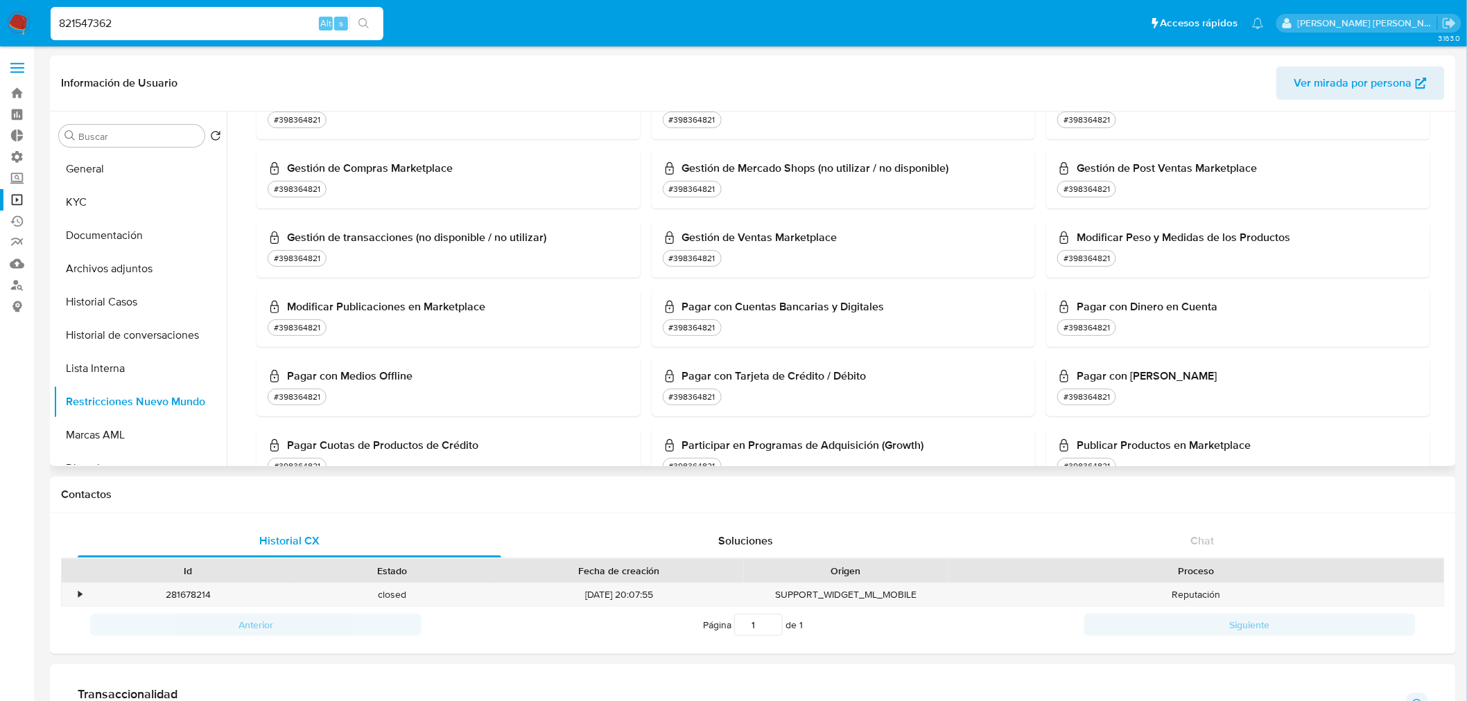
scroll to position [615, 0]
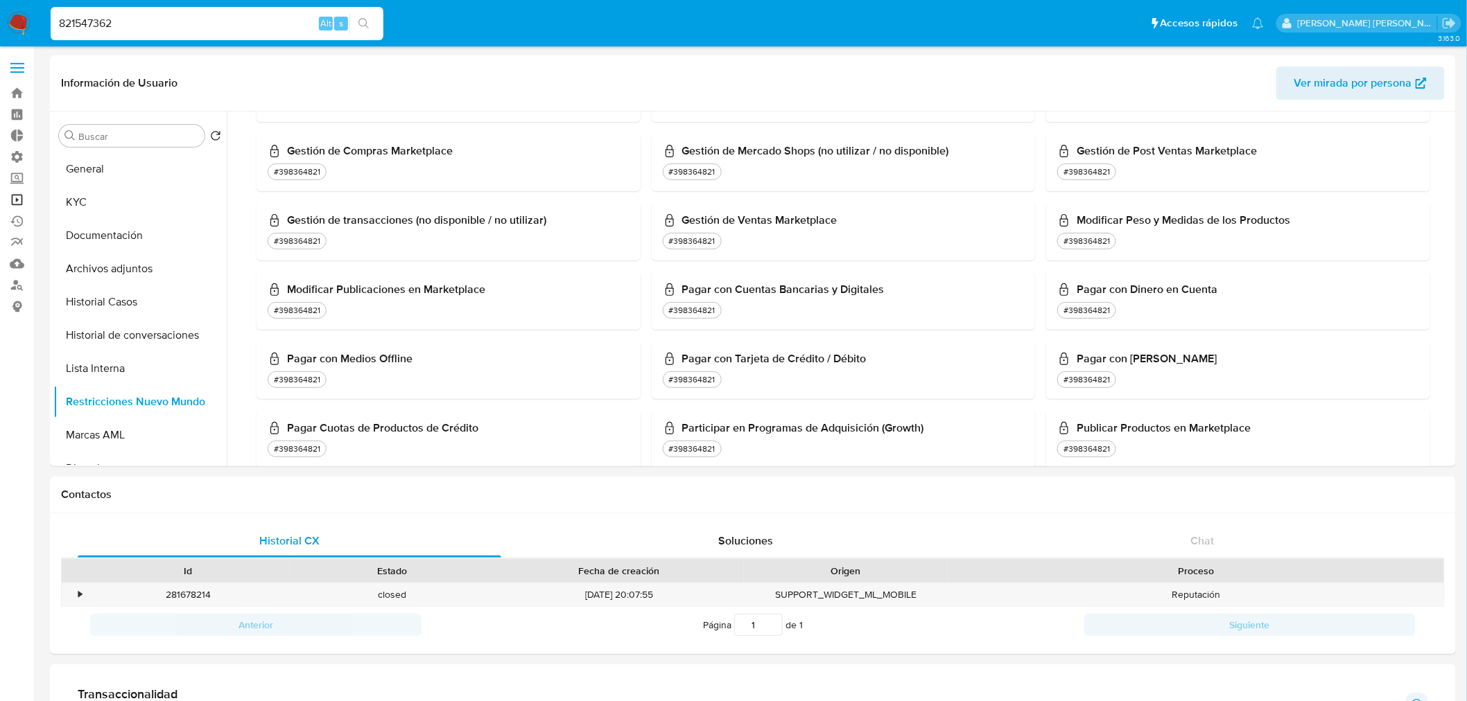
click at [17, 198] on link "Operaciones masivas" at bounding box center [82, 199] width 165 height 21
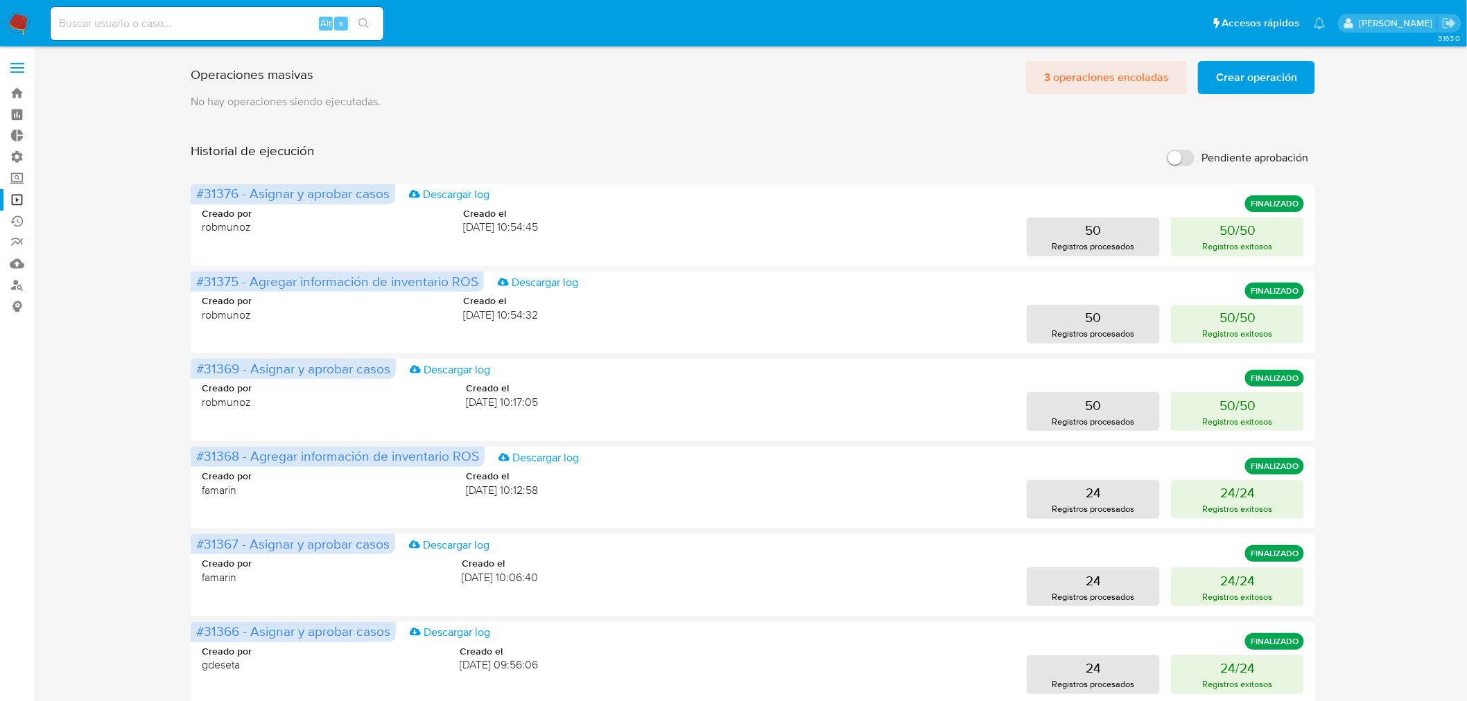
click at [1062, 71] on span "3 operaciones encoladas" at bounding box center [1106, 77] width 125 height 30
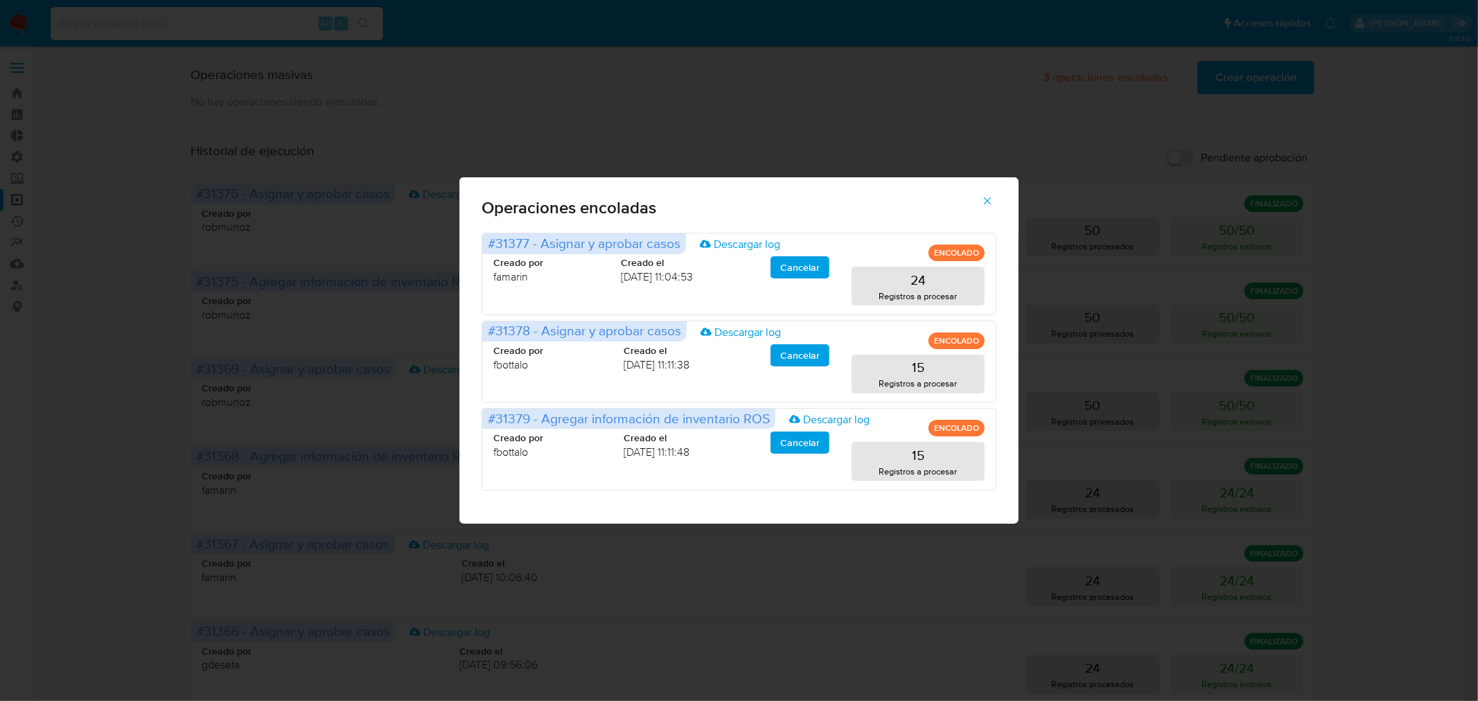
click at [981, 203] on icon "button" at bounding box center [987, 201] width 12 height 12
